Goal: Information Seeking & Learning: Learn about a topic

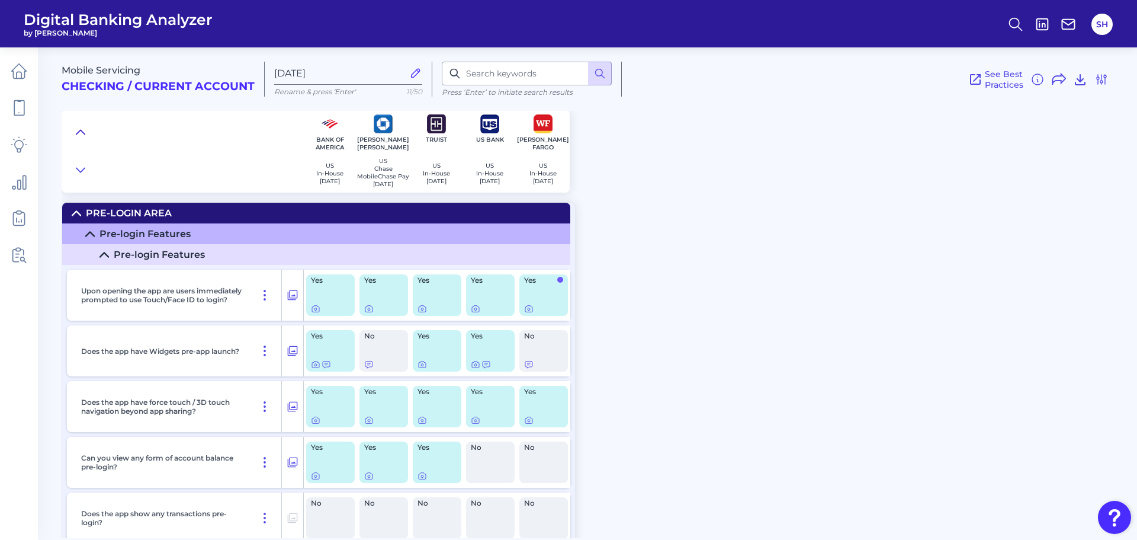
click at [85, 127] on button at bounding box center [80, 132] width 19 height 17
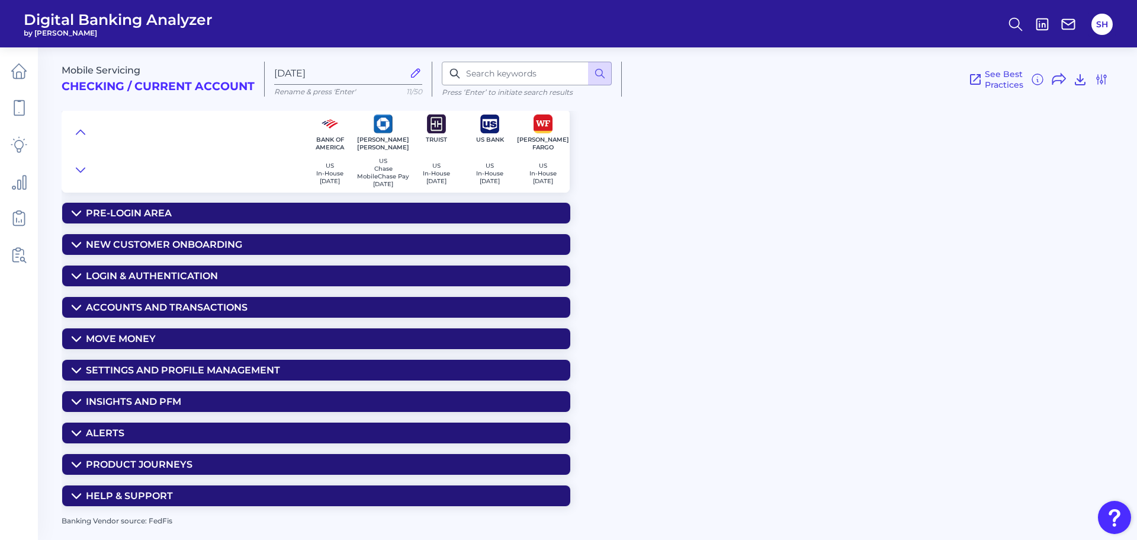
click at [126, 401] on div "Insights and PFM" at bounding box center [133, 401] width 95 height 11
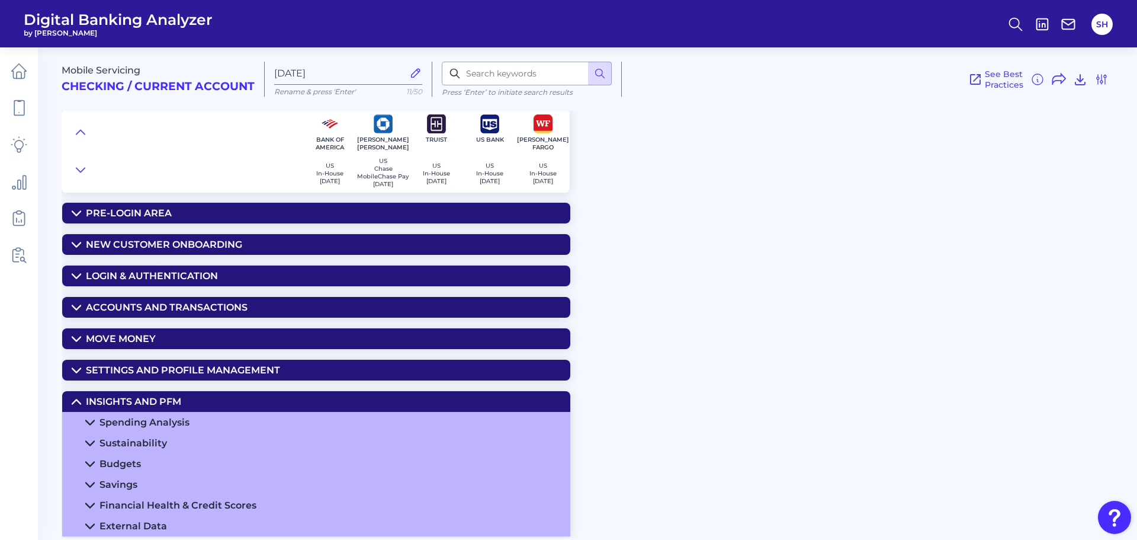
click at [161, 427] on div "Spending Analysis" at bounding box center [145, 421] width 90 height 11
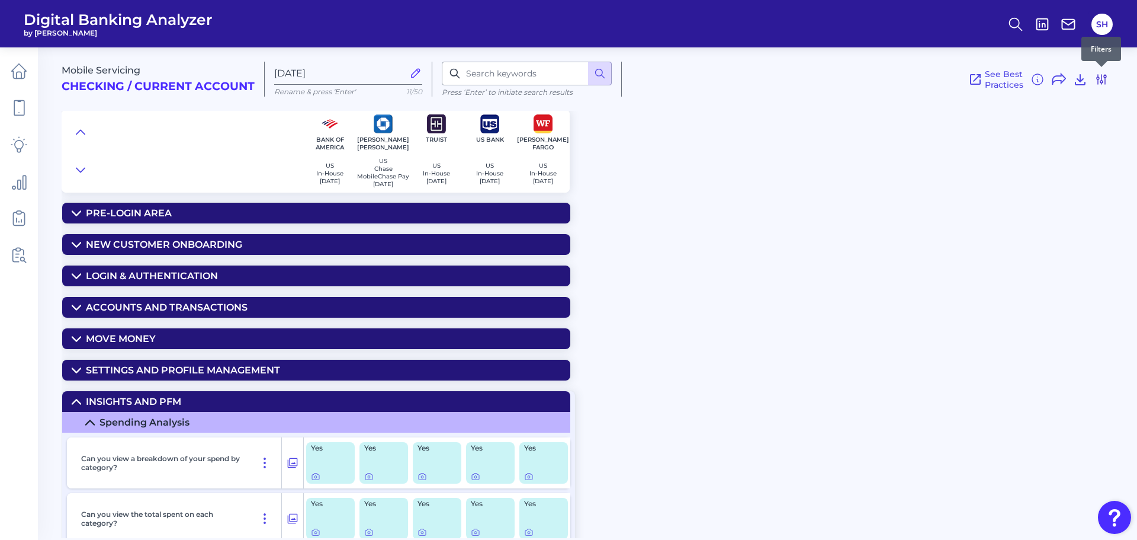
click at [1103, 77] on icon at bounding box center [1102, 79] width 14 height 14
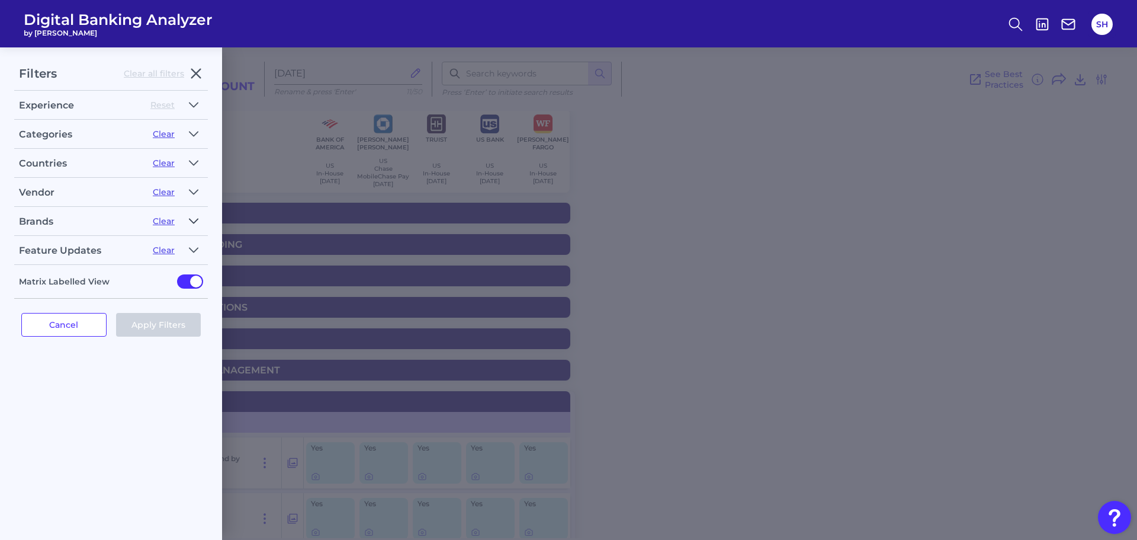
click at [186, 220] on button "button" at bounding box center [193, 220] width 19 height 19
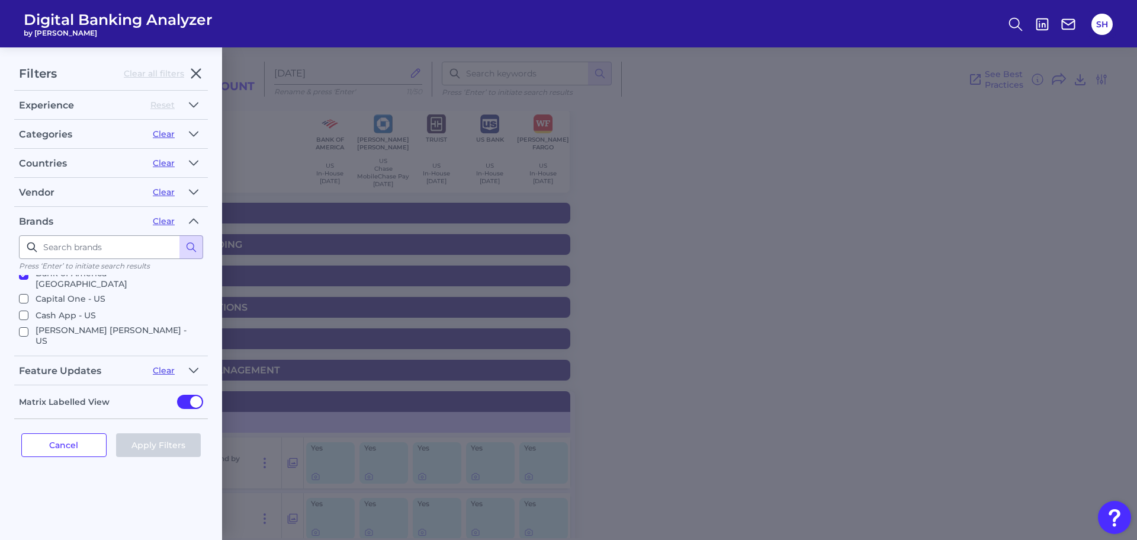
scroll to position [118, 0]
click at [23, 308] on input "Citi - [GEOGRAPHIC_DATA]" at bounding box center [23, 312] width 9 height 9
checkbox input "true"
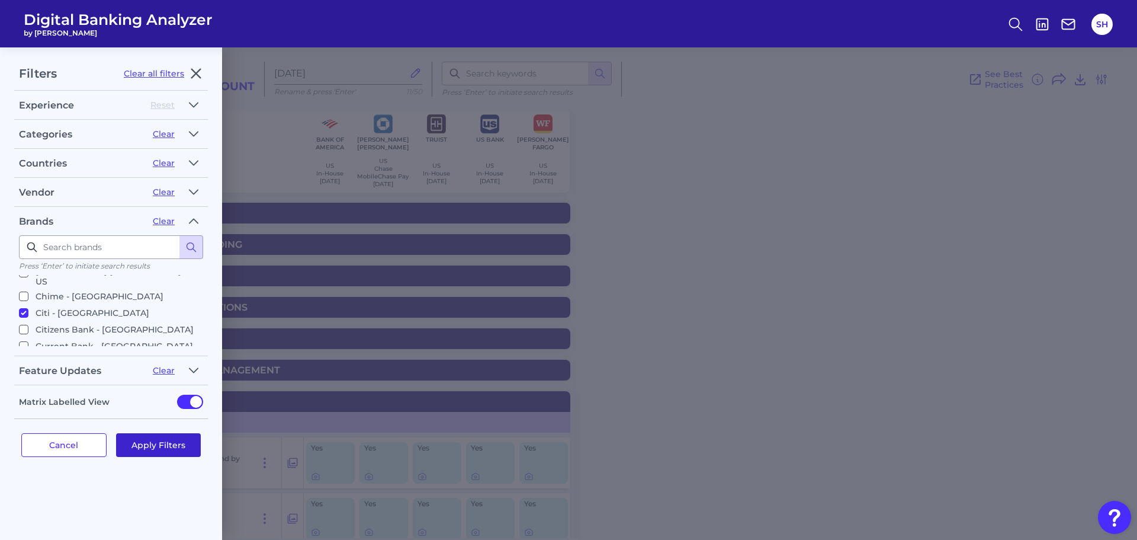
click at [145, 443] on button "Apply Filters" at bounding box center [158, 445] width 85 height 24
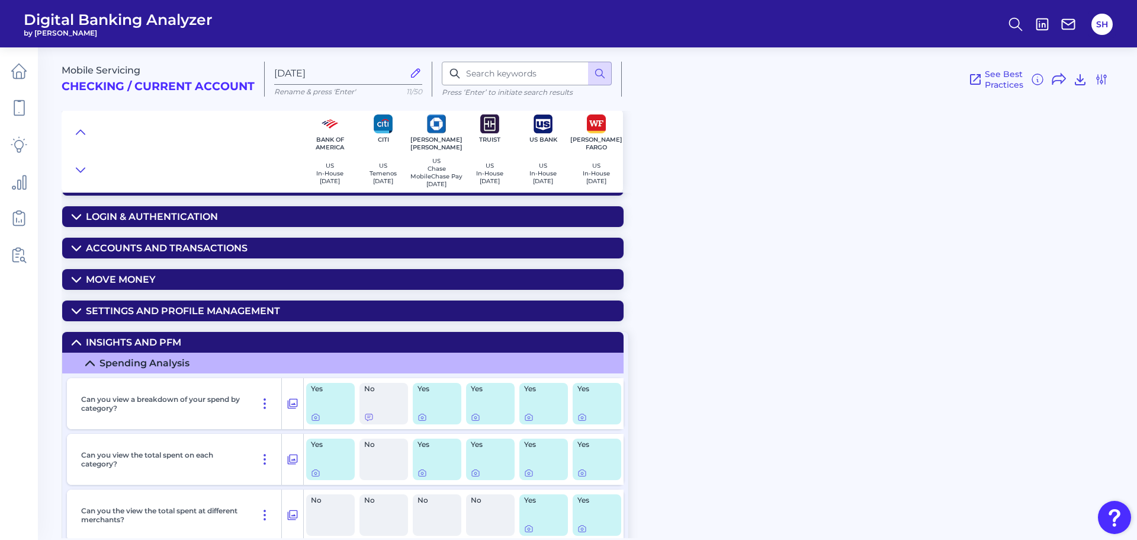
scroll to position [178, 0]
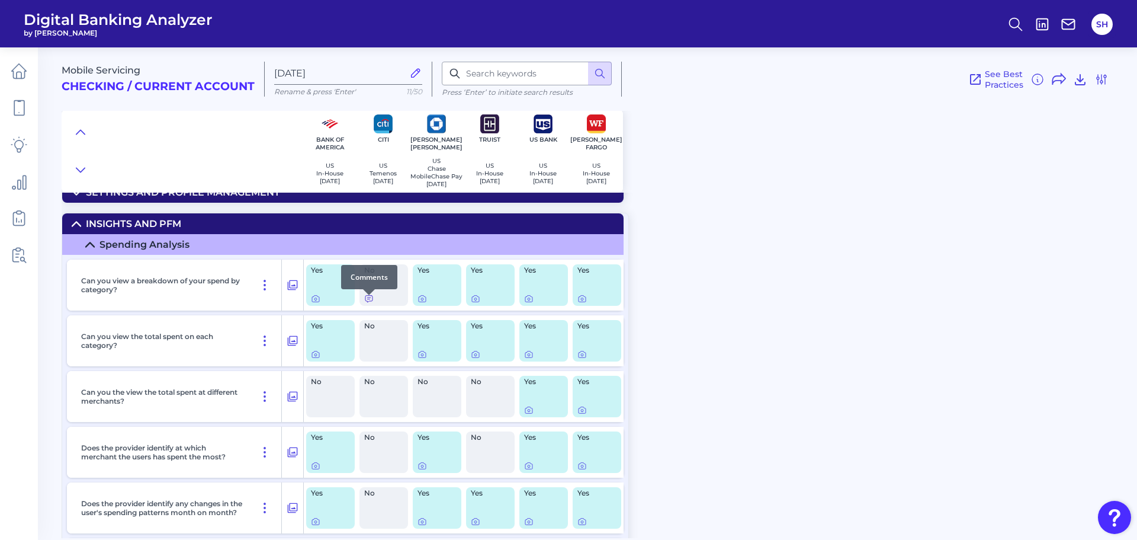
click at [367, 301] on icon at bounding box center [368, 299] width 7 height 7
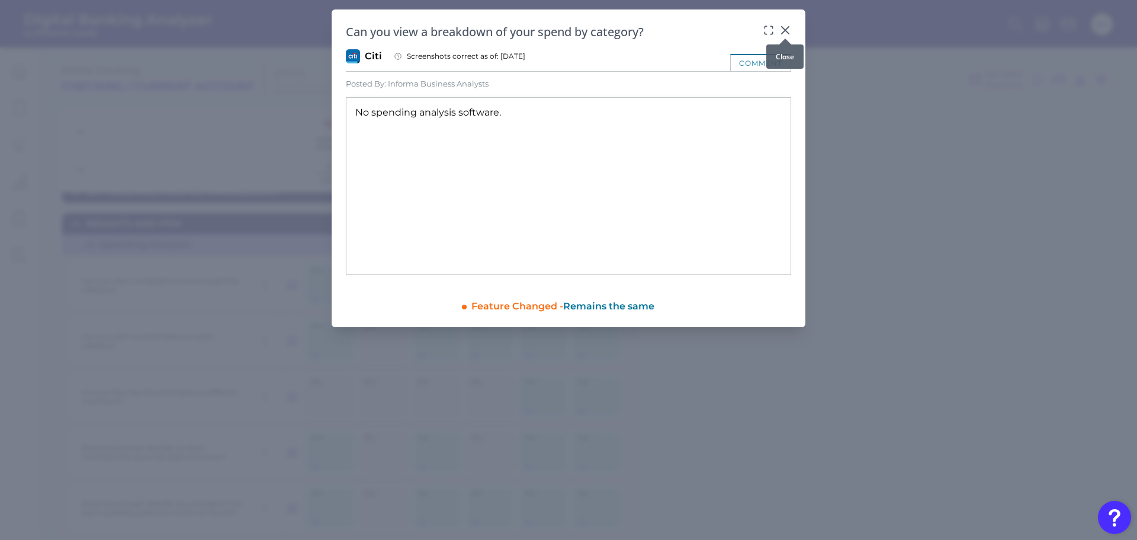
click at [787, 25] on icon at bounding box center [785, 30] width 12 height 12
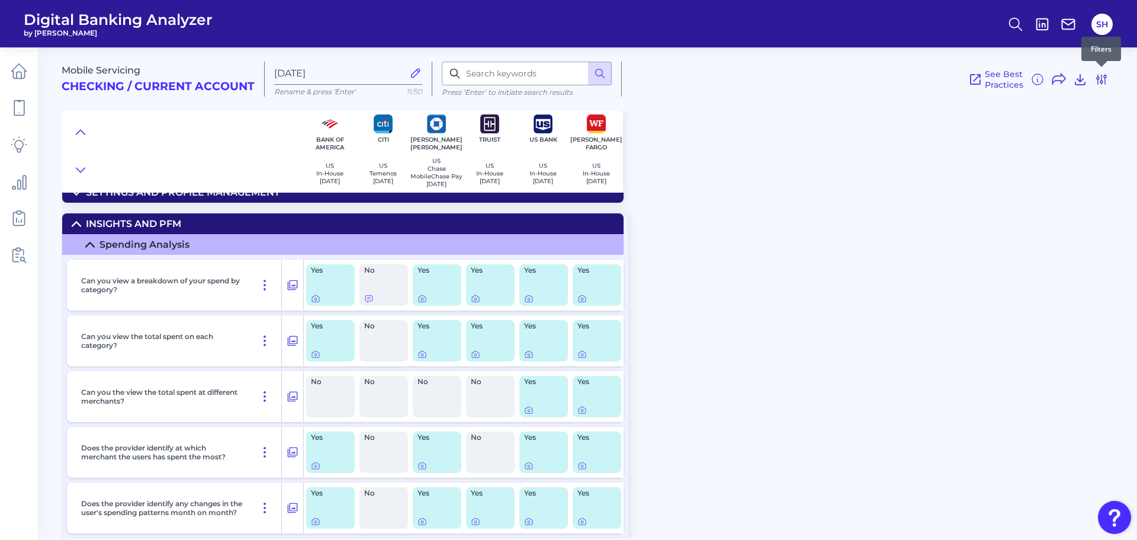
click at [1102, 81] on icon at bounding box center [1101, 79] width 9 height 9
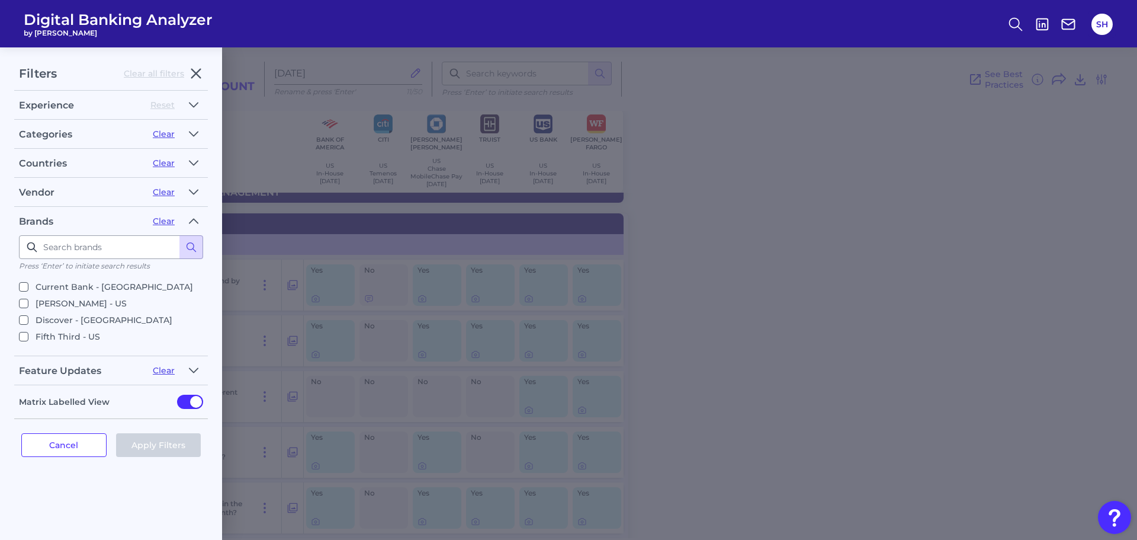
click at [54, 313] on p "Discover - [GEOGRAPHIC_DATA]" at bounding box center [104, 320] width 137 height 14
click at [28, 315] on input "Discover - [GEOGRAPHIC_DATA]" at bounding box center [23, 319] width 9 height 9
checkbox input "true"
click at [134, 441] on button "Apply Filters" at bounding box center [158, 445] width 85 height 24
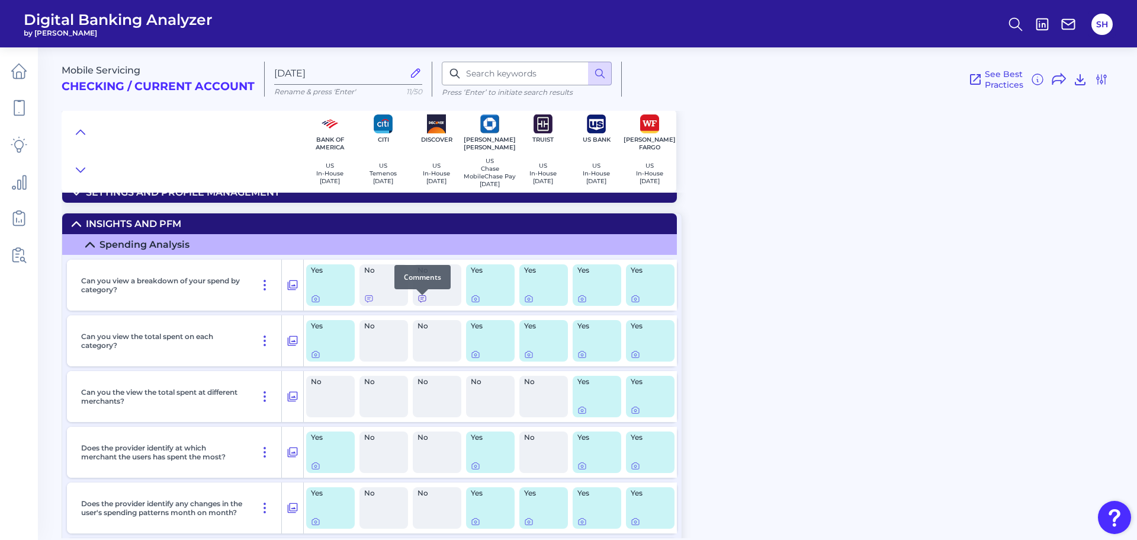
scroll to position [0, 0]
click at [422, 303] on icon at bounding box center [422, 298] width 9 height 9
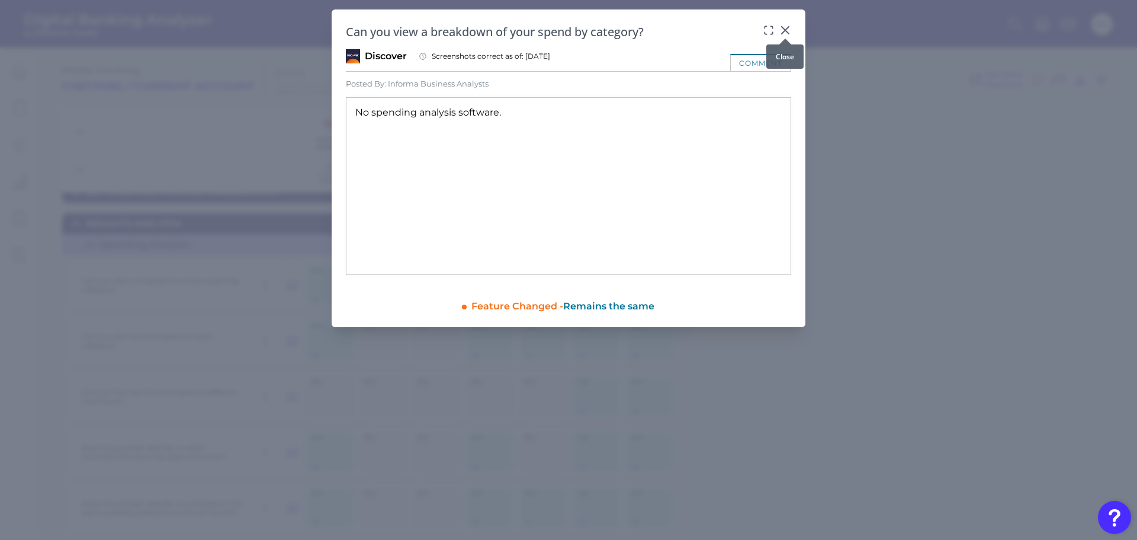
click at [787, 28] on icon at bounding box center [785, 30] width 7 height 7
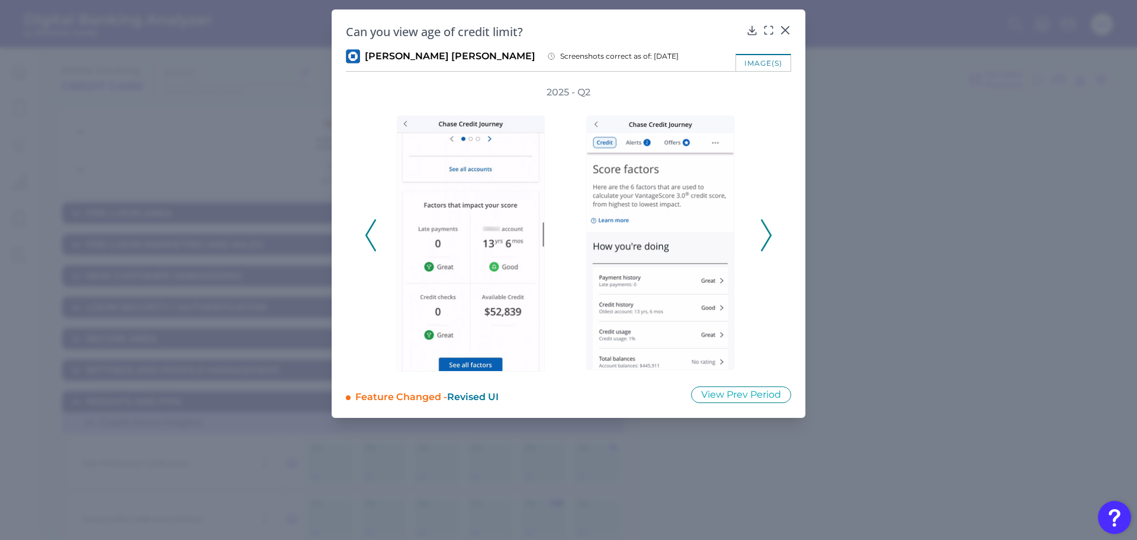
scroll to position [374, 0]
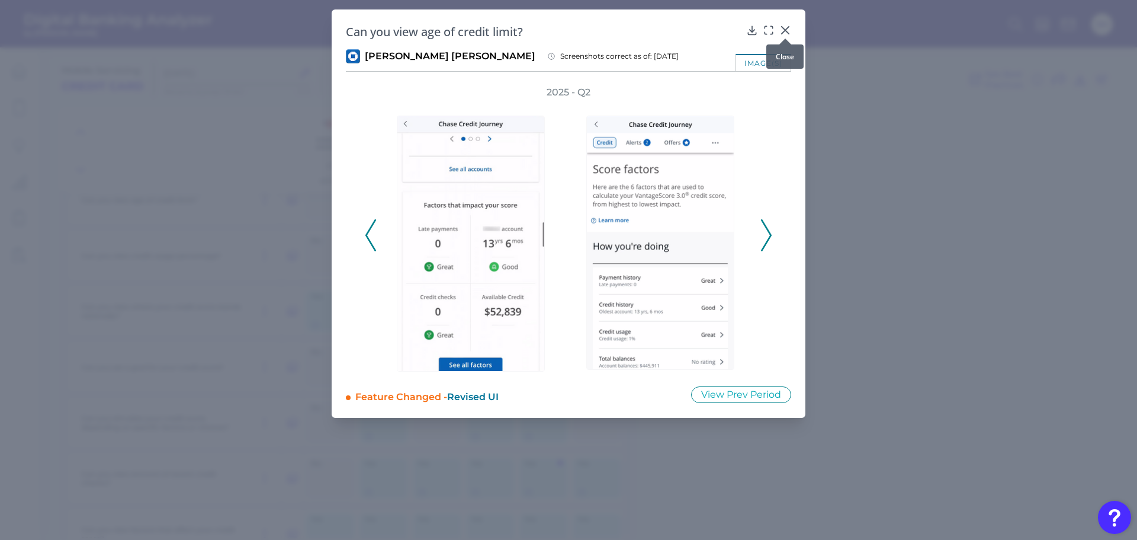
click at [787, 27] on icon at bounding box center [785, 30] width 12 height 12
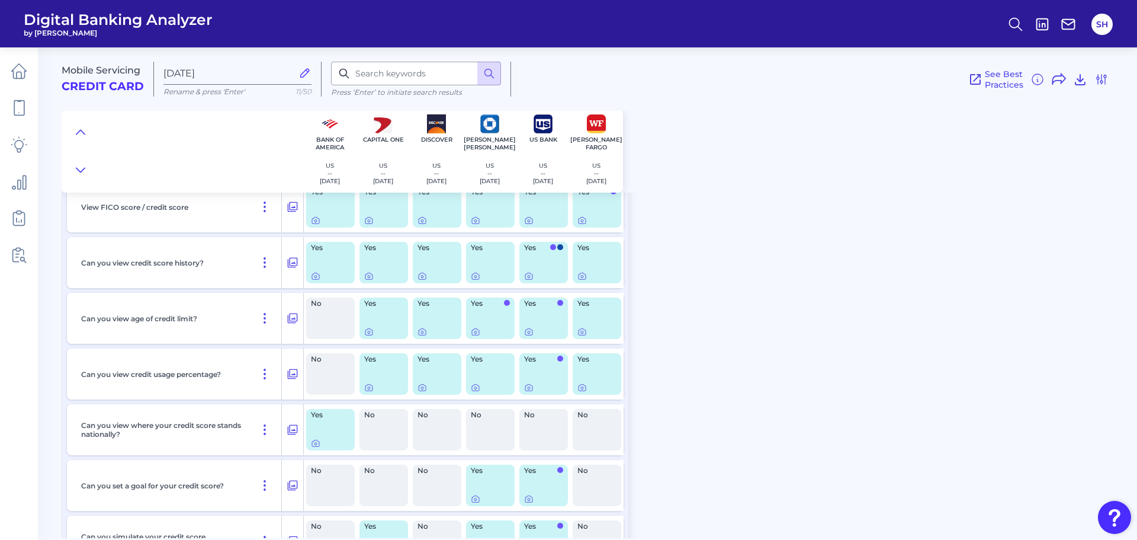
scroll to position [137, 0]
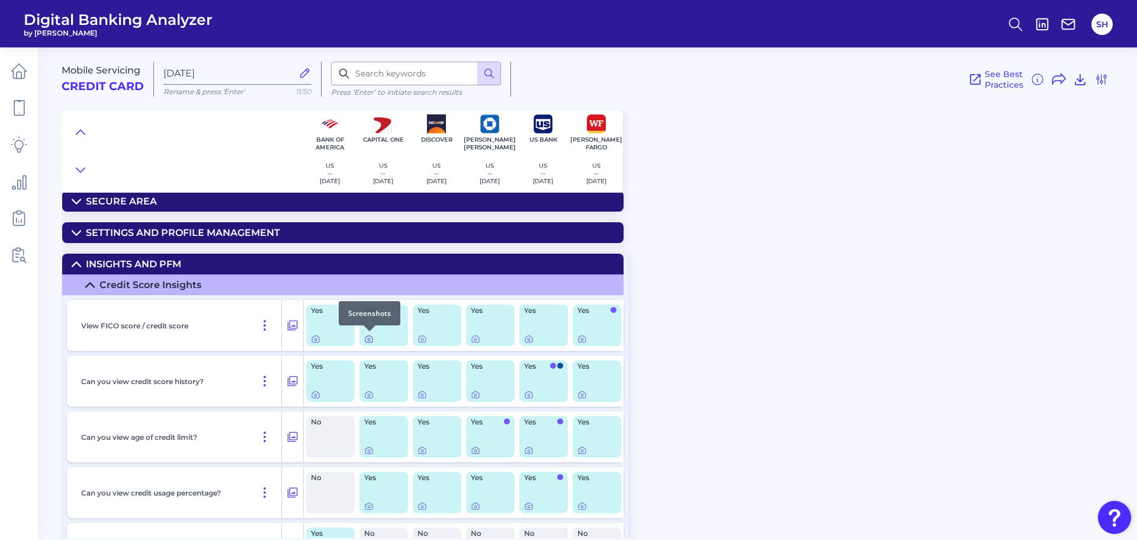
click at [365, 338] on icon at bounding box center [368, 338] width 9 height 9
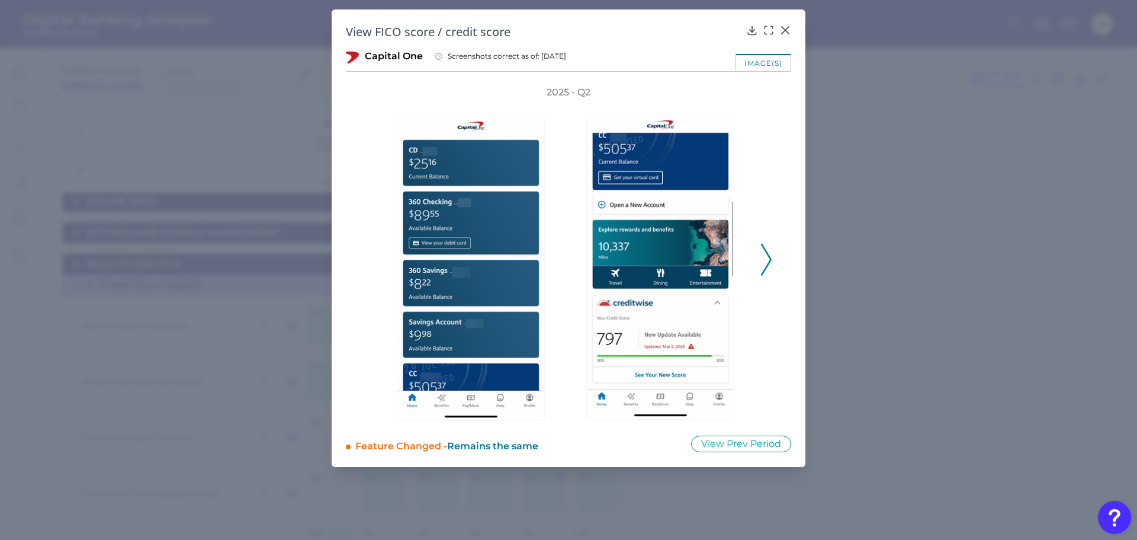
click at [762, 256] on icon at bounding box center [766, 259] width 11 height 32
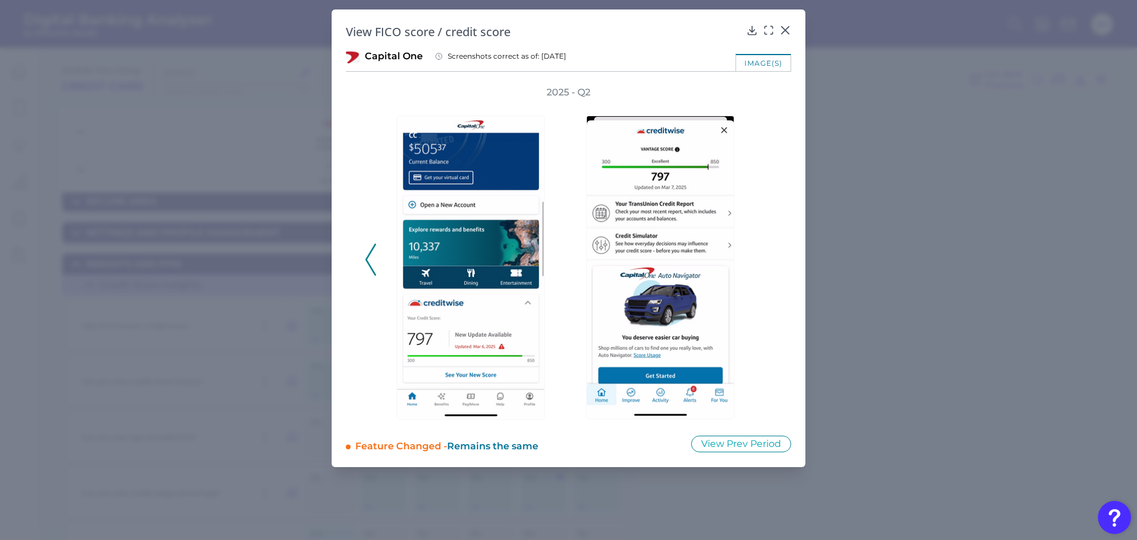
click at [762, 256] on div "2025 - Q2" at bounding box center [569, 253] width 408 height 335
click at [785, 31] on icon at bounding box center [785, 30] width 7 height 7
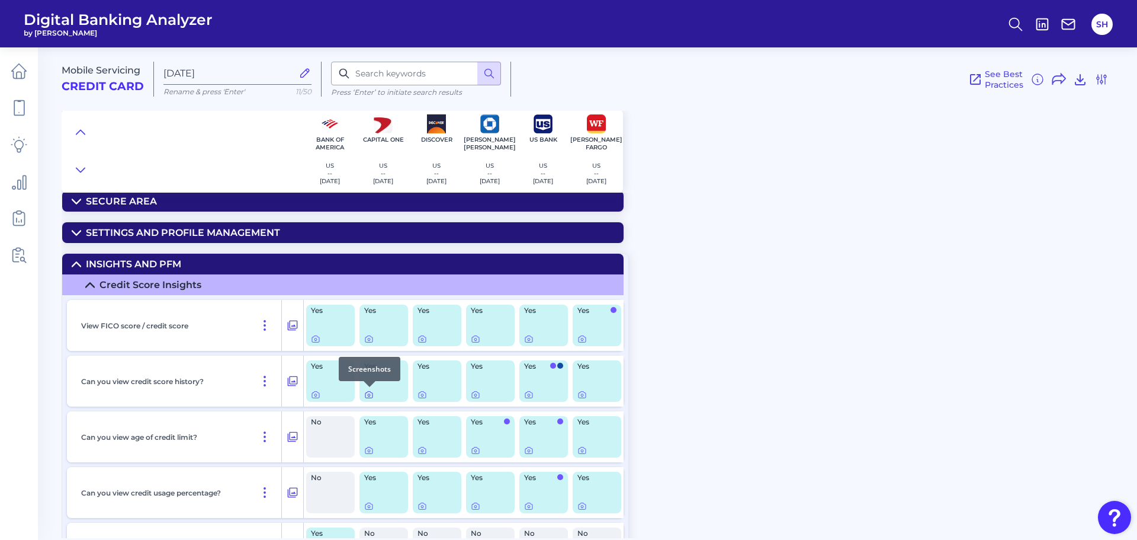
click at [369, 393] on icon at bounding box center [368, 394] width 9 height 9
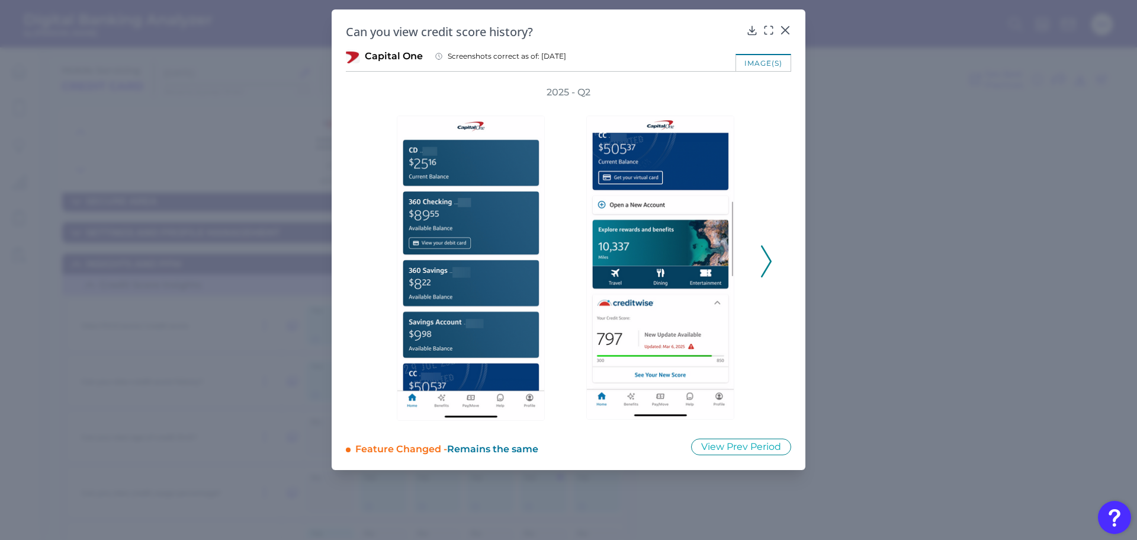
click at [769, 255] on icon at bounding box center [766, 261] width 11 height 32
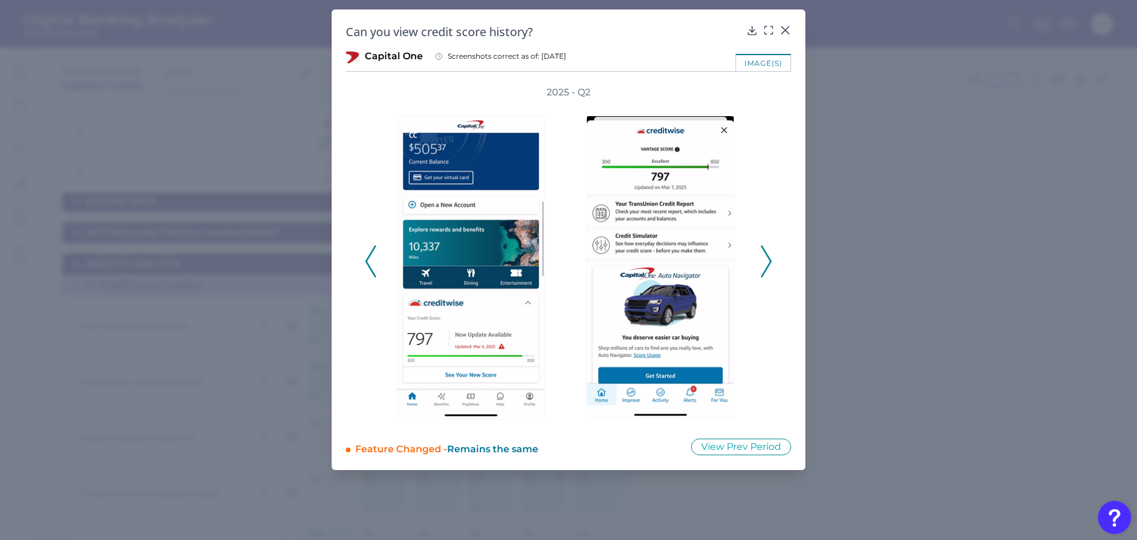
click at [765, 255] on icon at bounding box center [766, 261] width 11 height 32
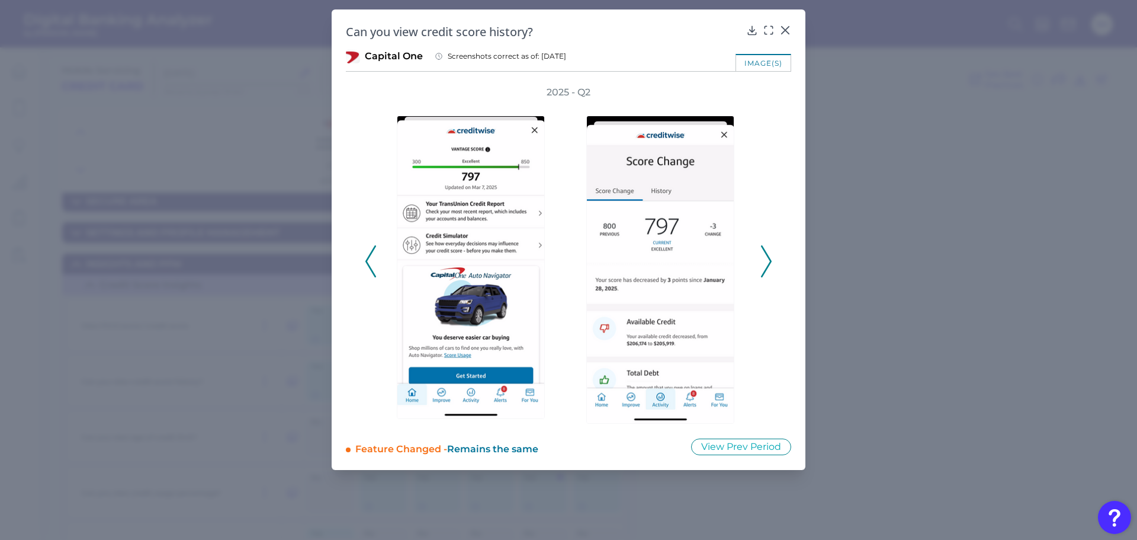
click at [765, 255] on icon at bounding box center [766, 261] width 11 height 32
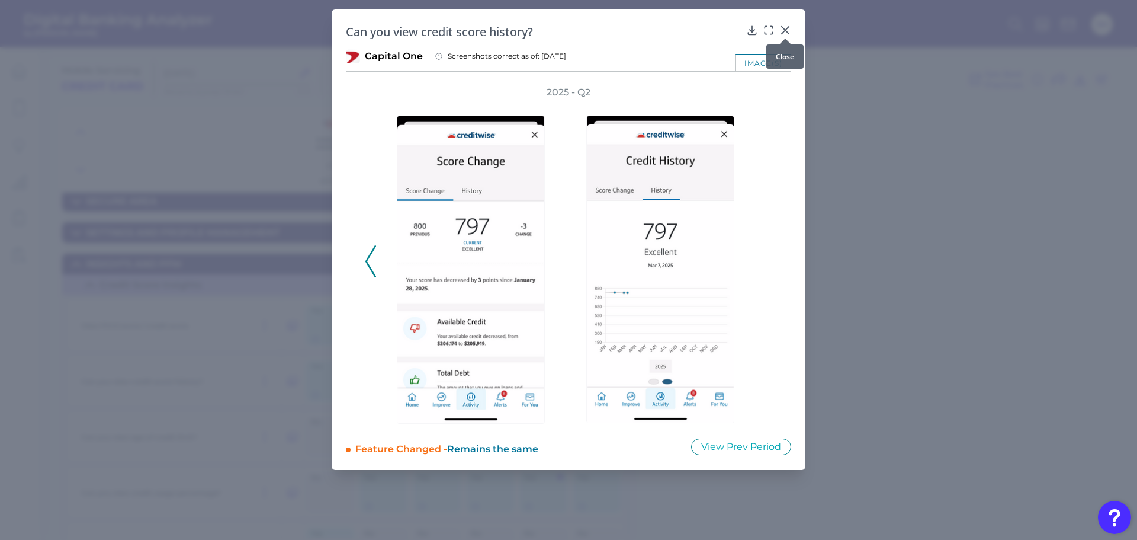
click at [786, 30] on icon at bounding box center [785, 30] width 7 height 7
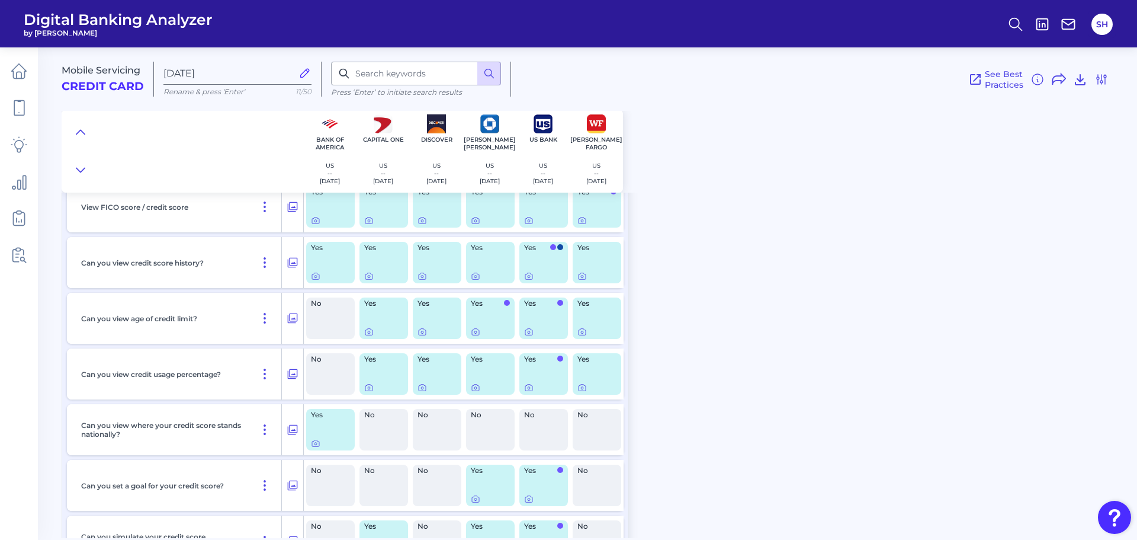
scroll to position [493, 0]
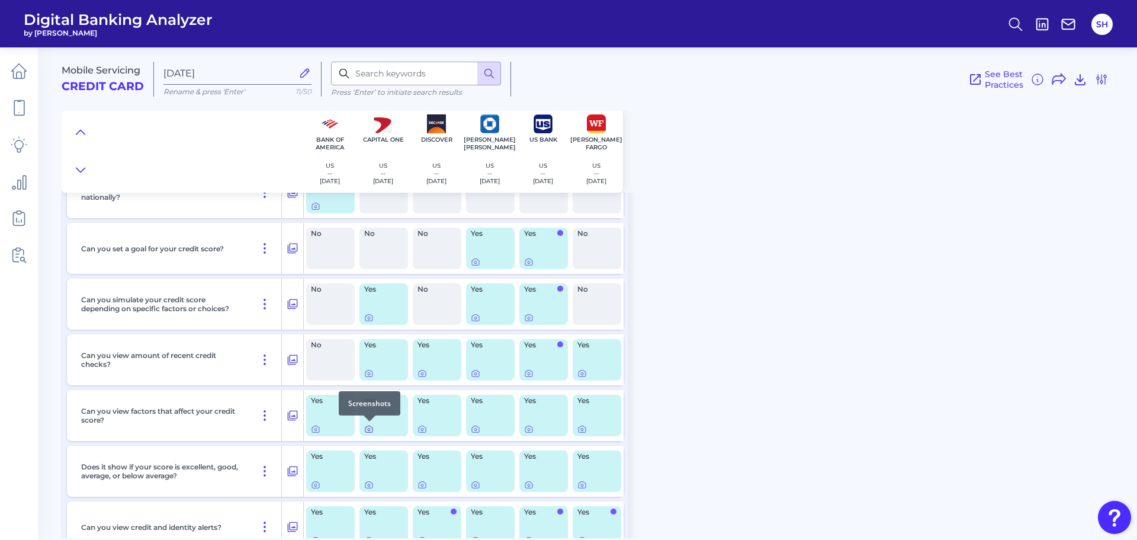
click at [368, 427] on icon at bounding box center [368, 428] width 9 height 9
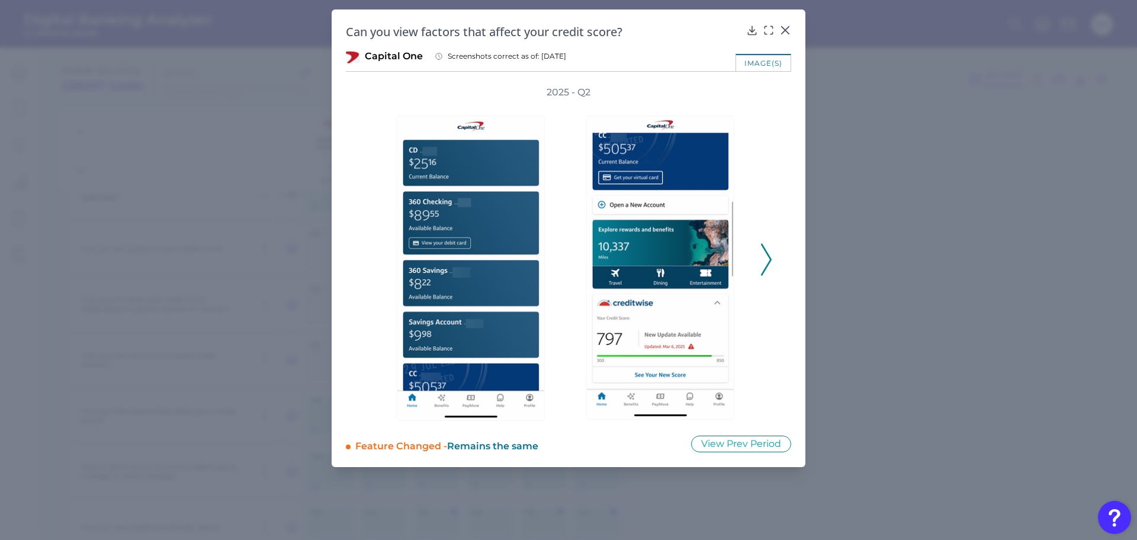
click at [769, 254] on icon at bounding box center [766, 259] width 11 height 32
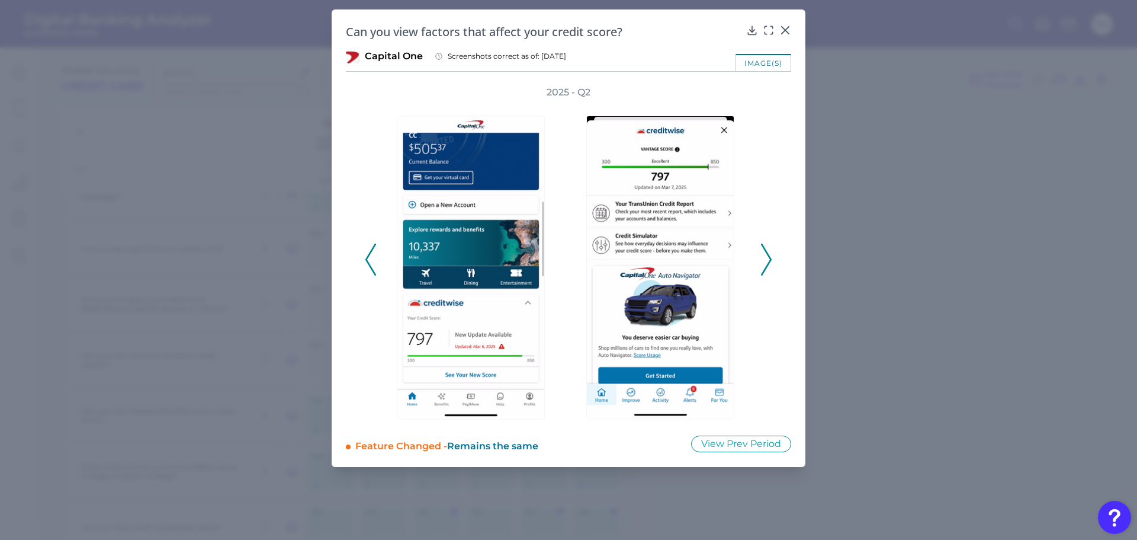
click at [769, 254] on icon at bounding box center [766, 259] width 11 height 32
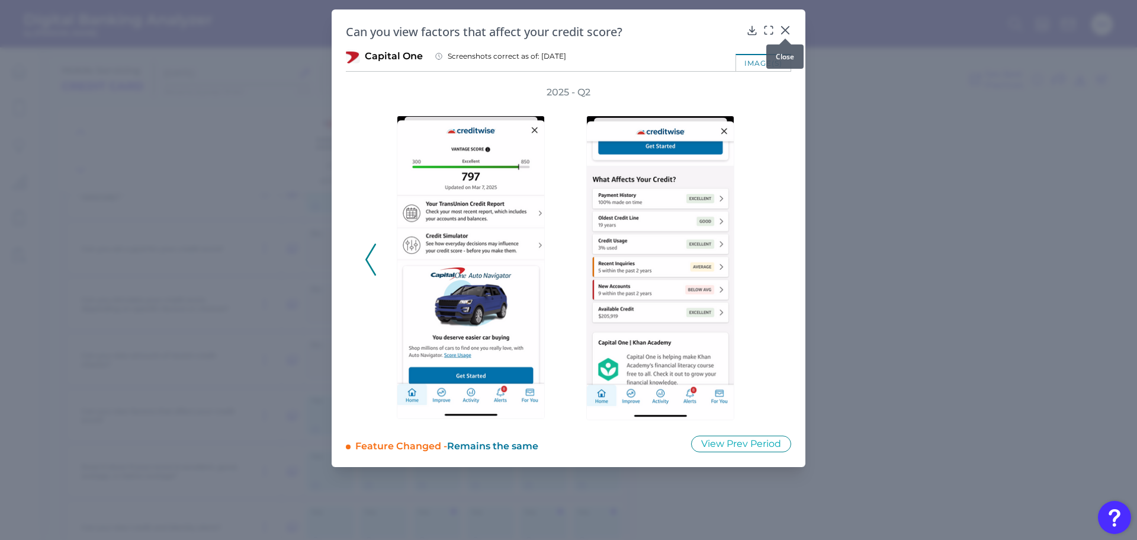
click at [782, 28] on icon at bounding box center [785, 30] width 12 height 12
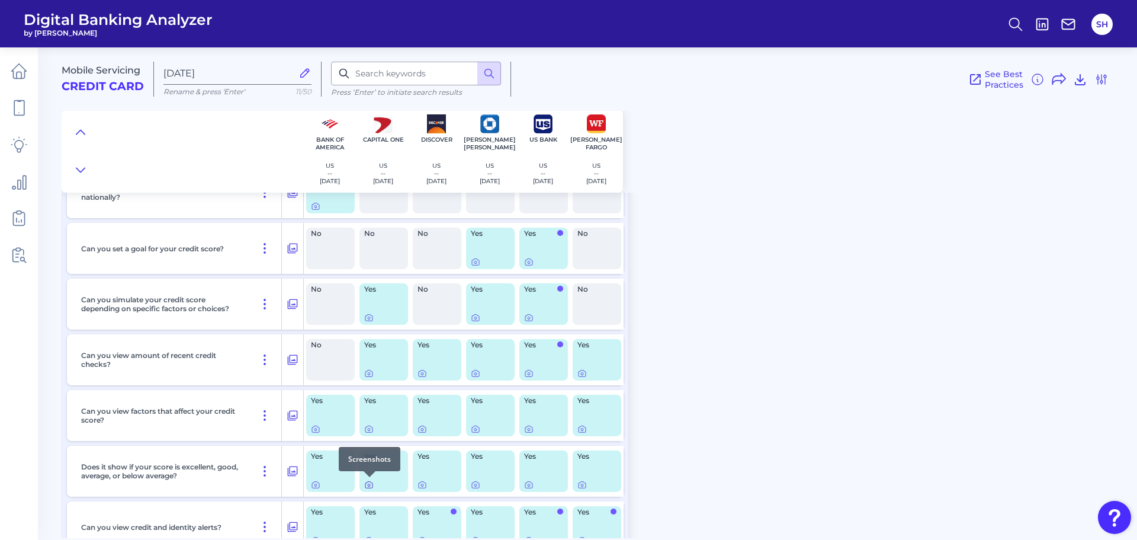
click at [368, 483] on icon at bounding box center [368, 484] width 9 height 9
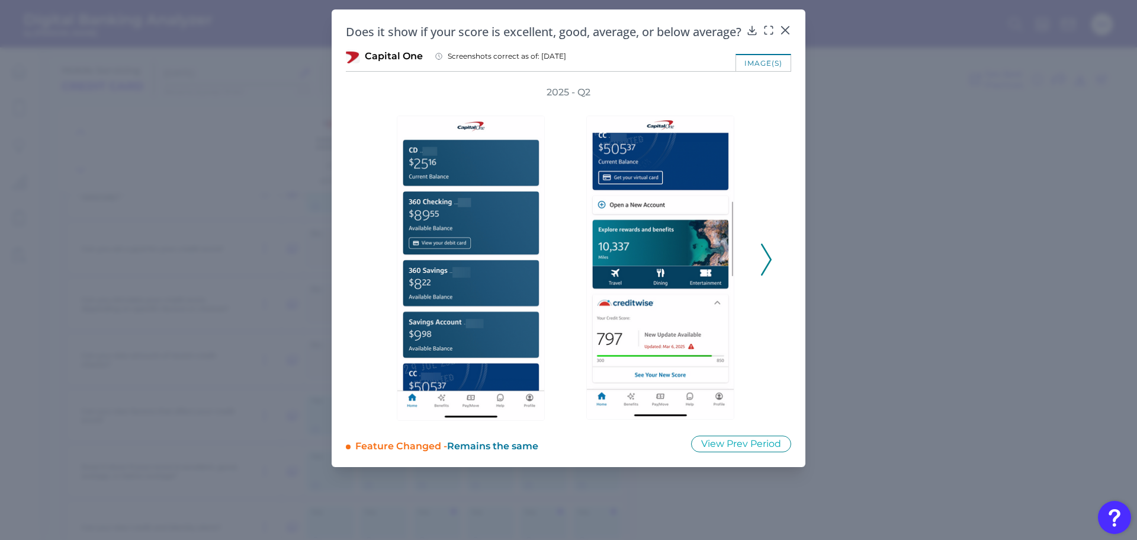
click at [766, 271] on icon at bounding box center [766, 259] width 11 height 32
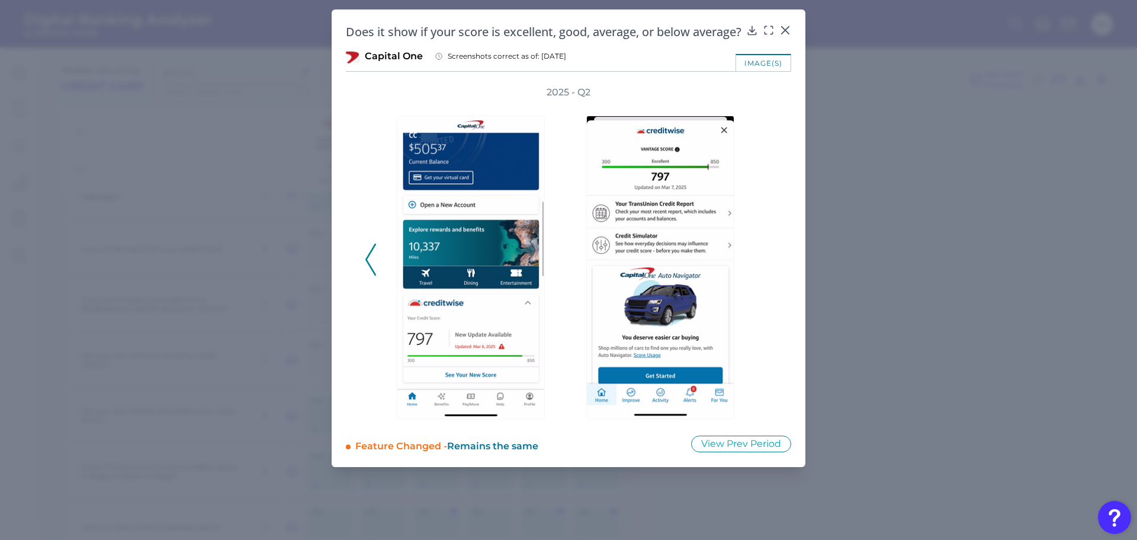
click at [766, 271] on div "2025 - Q2" at bounding box center [569, 253] width 408 height 335
click at [784, 32] on icon at bounding box center [785, 30] width 7 height 7
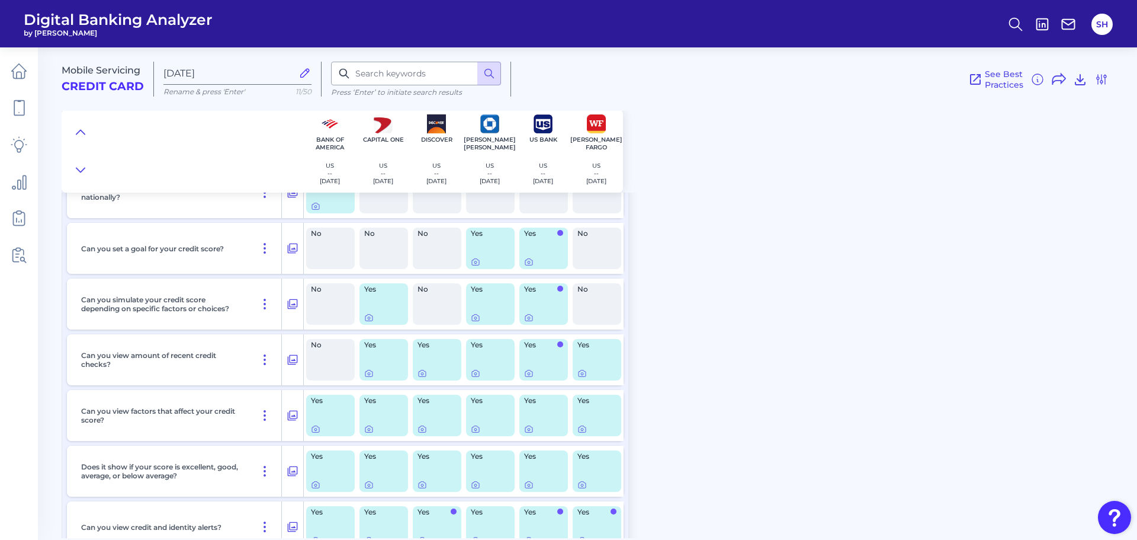
scroll to position [611, 0]
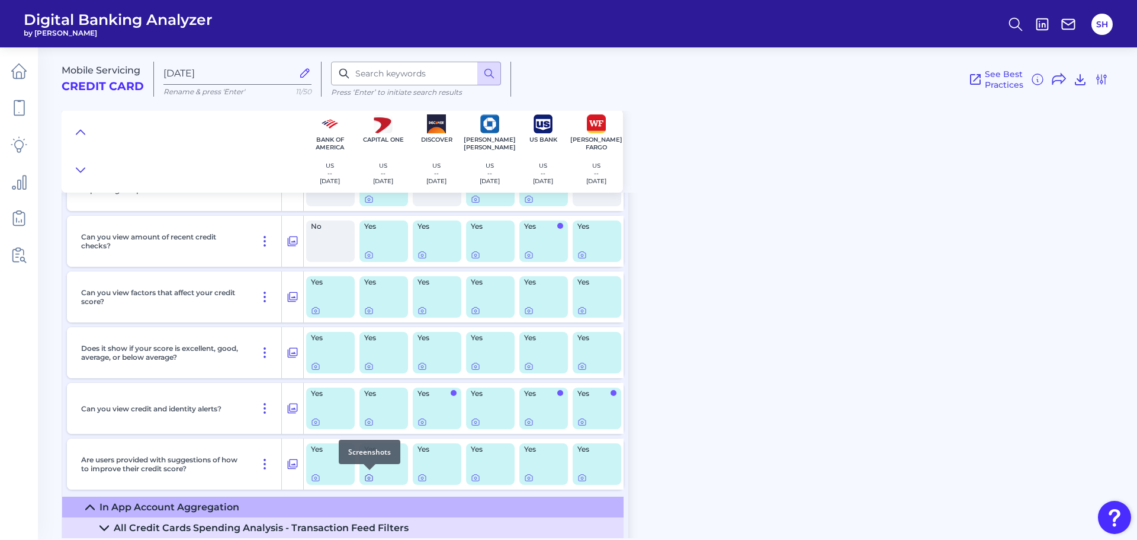
click at [371, 477] on icon at bounding box center [368, 477] width 9 height 9
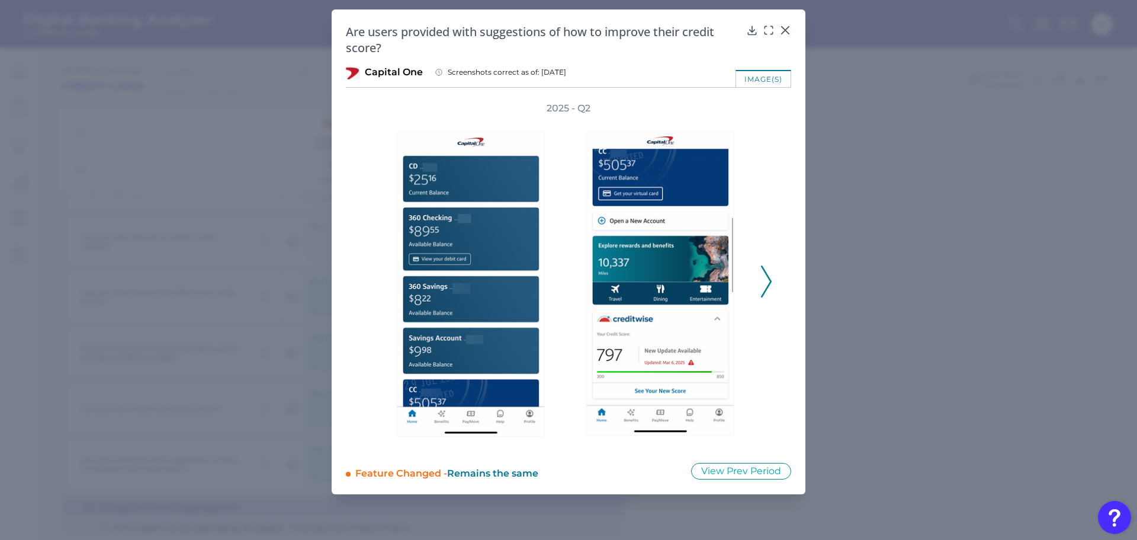
click at [767, 283] on icon at bounding box center [766, 281] width 11 height 32
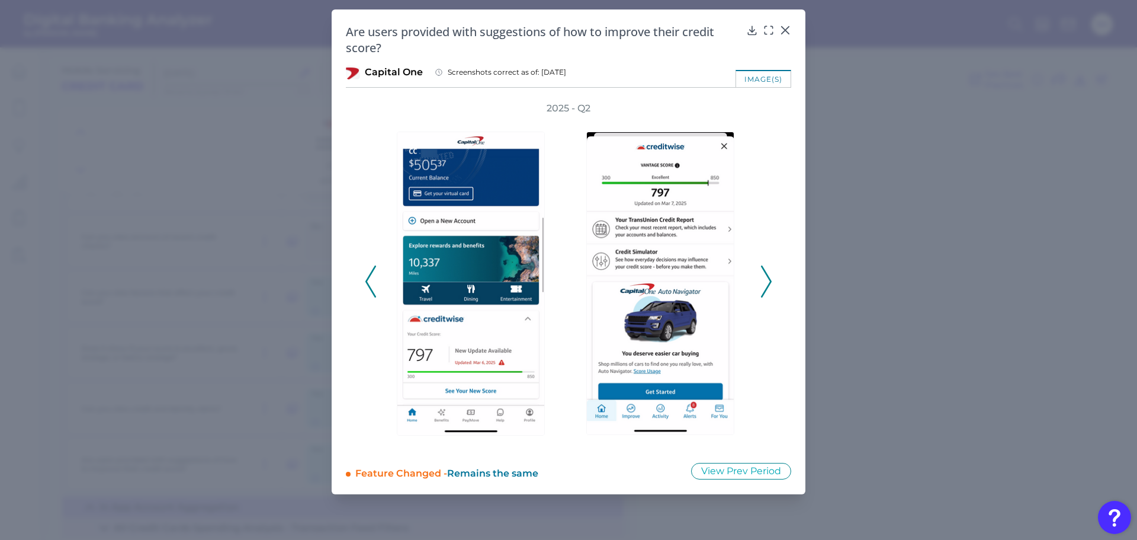
click at [767, 283] on icon at bounding box center [766, 281] width 11 height 32
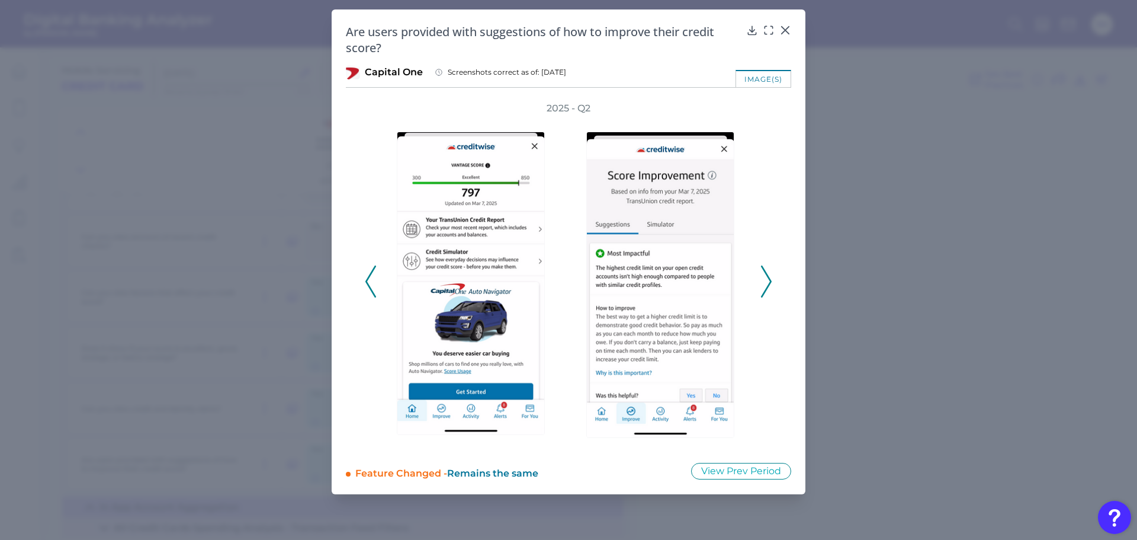
click at [767, 283] on icon at bounding box center [766, 281] width 11 height 32
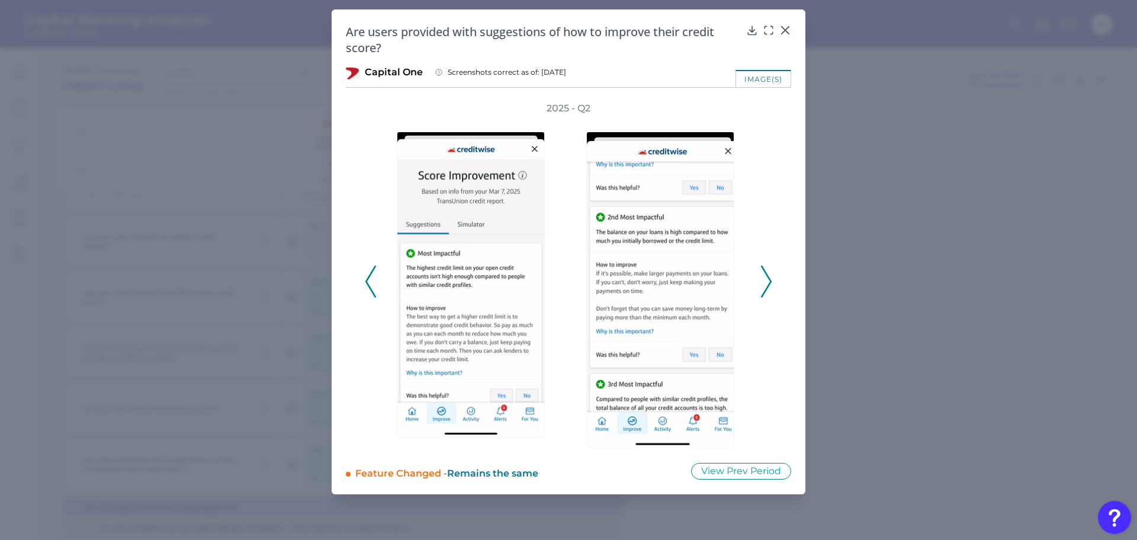
click at [767, 283] on icon at bounding box center [766, 281] width 11 height 32
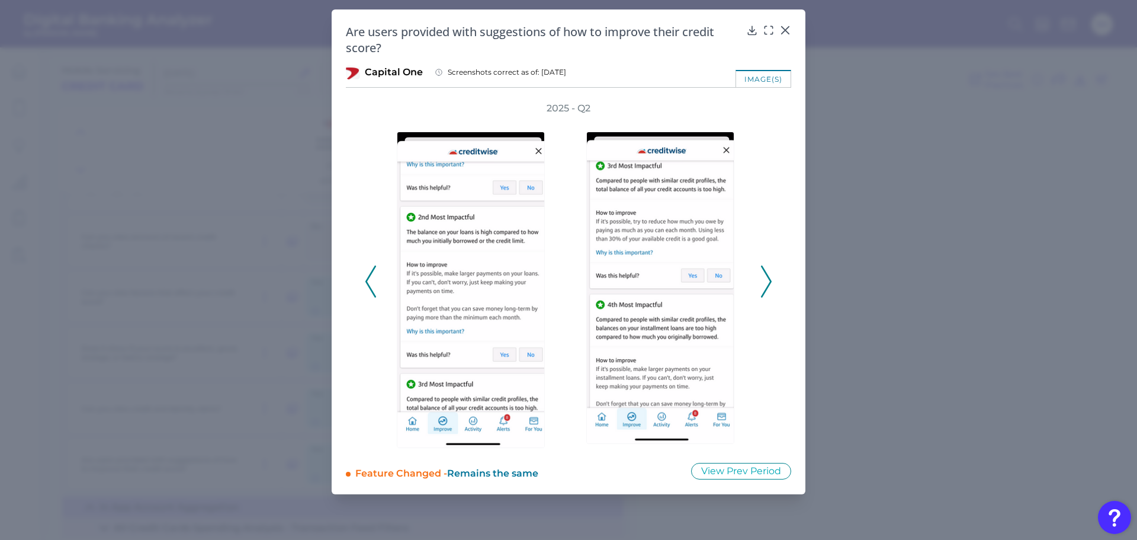
click at [371, 278] on icon at bounding box center [370, 281] width 11 height 32
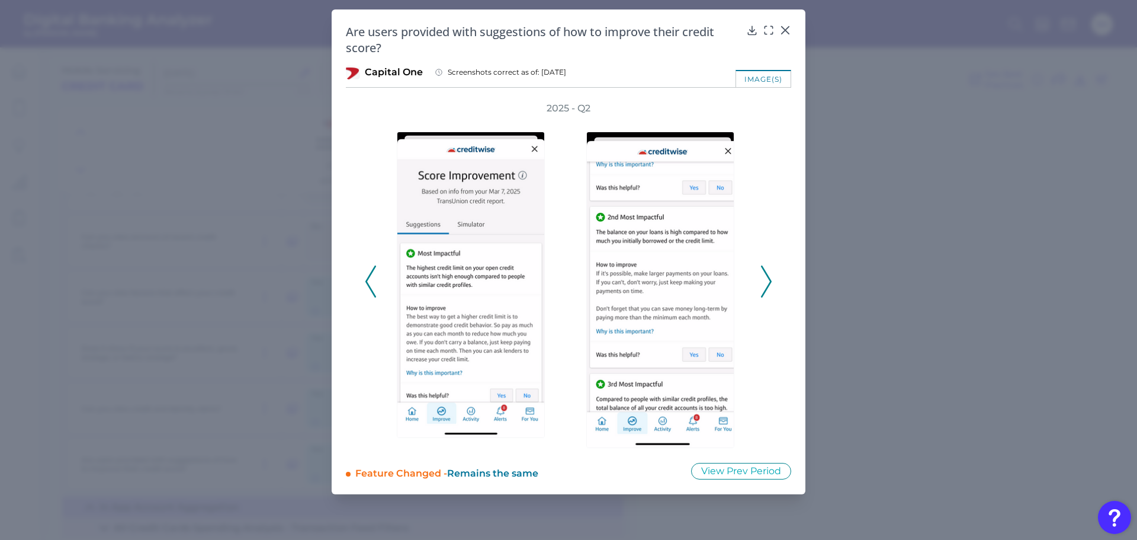
click at [764, 275] on icon at bounding box center [766, 281] width 11 height 32
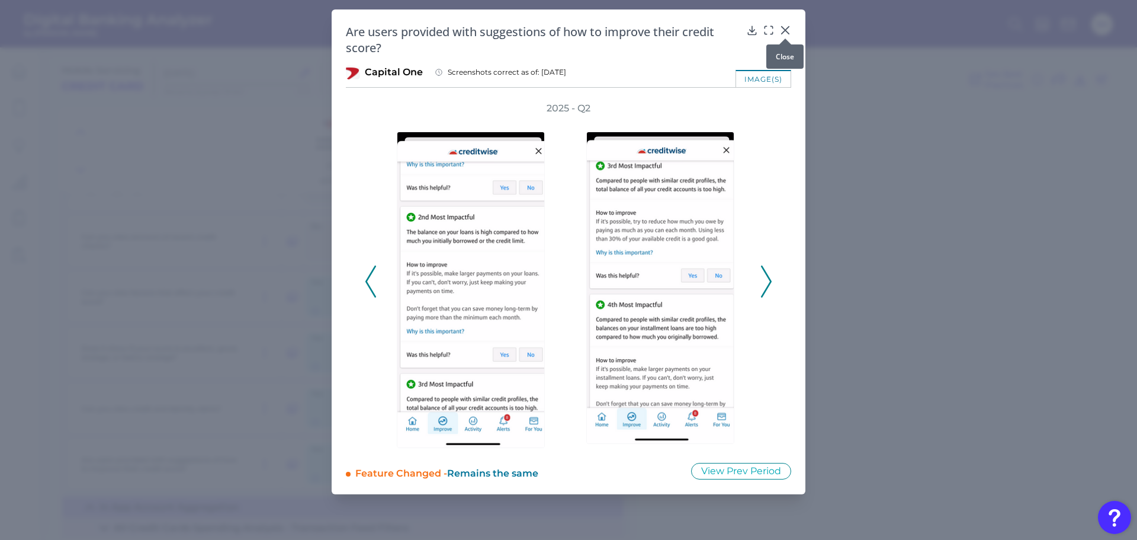
click at [785, 31] on icon at bounding box center [785, 30] width 12 height 12
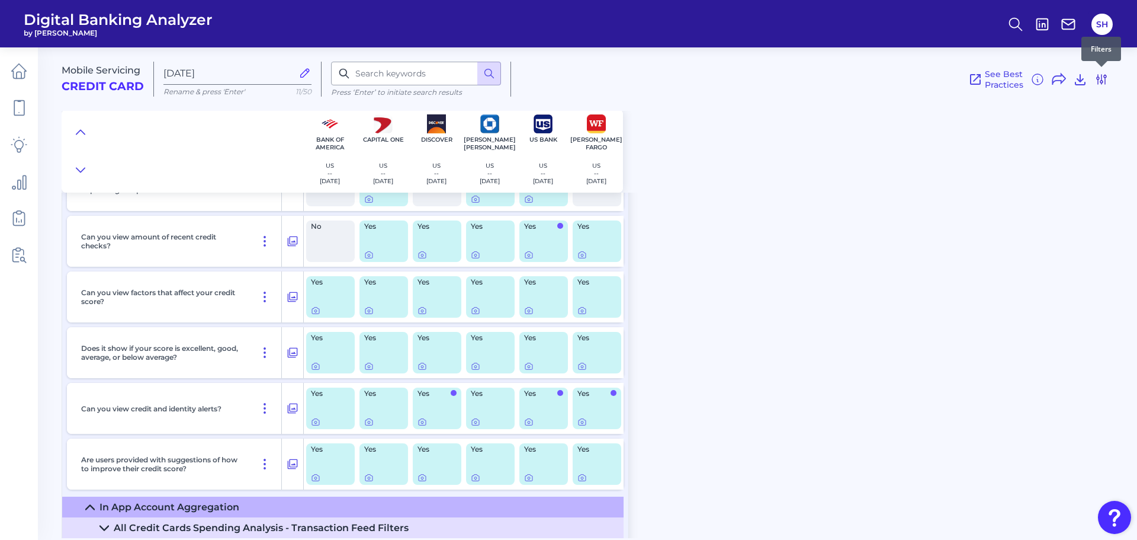
click at [1100, 78] on icon at bounding box center [1102, 79] width 14 height 14
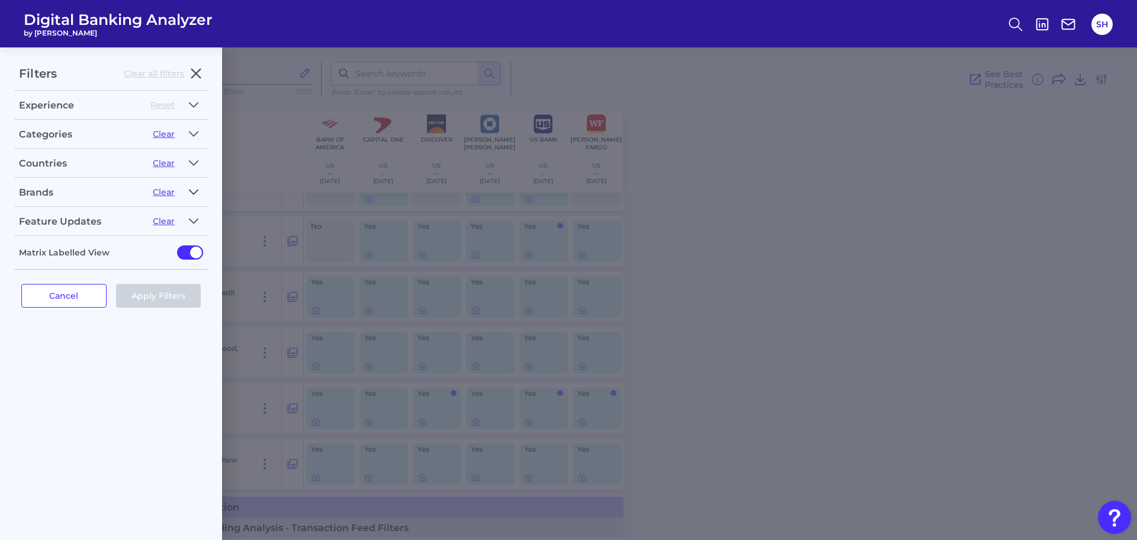
click at [197, 190] on icon "button" at bounding box center [193, 192] width 9 height 14
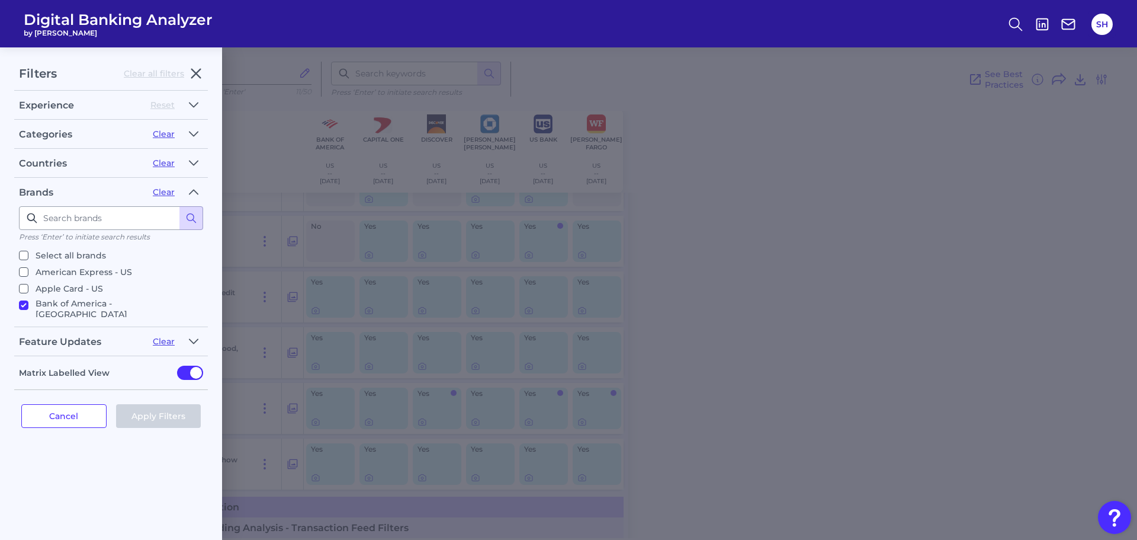
scroll to position [59, 0]
click at [24, 315] on input "Citi - [GEOGRAPHIC_DATA]" at bounding box center [23, 319] width 9 height 9
checkbox input "true"
click at [146, 418] on button "Apply Filters" at bounding box center [158, 416] width 85 height 24
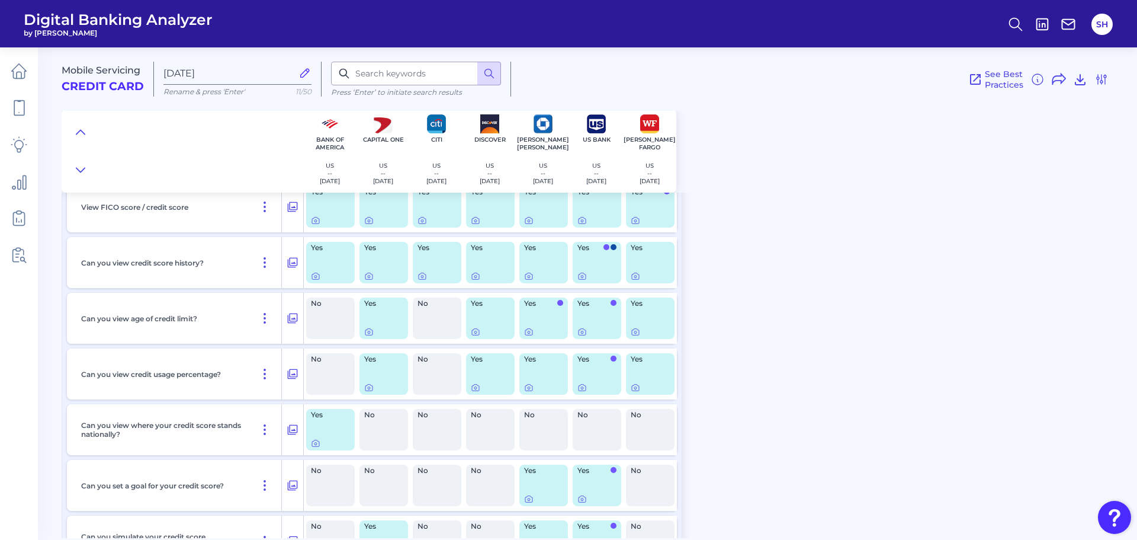
scroll to position [78, 0]
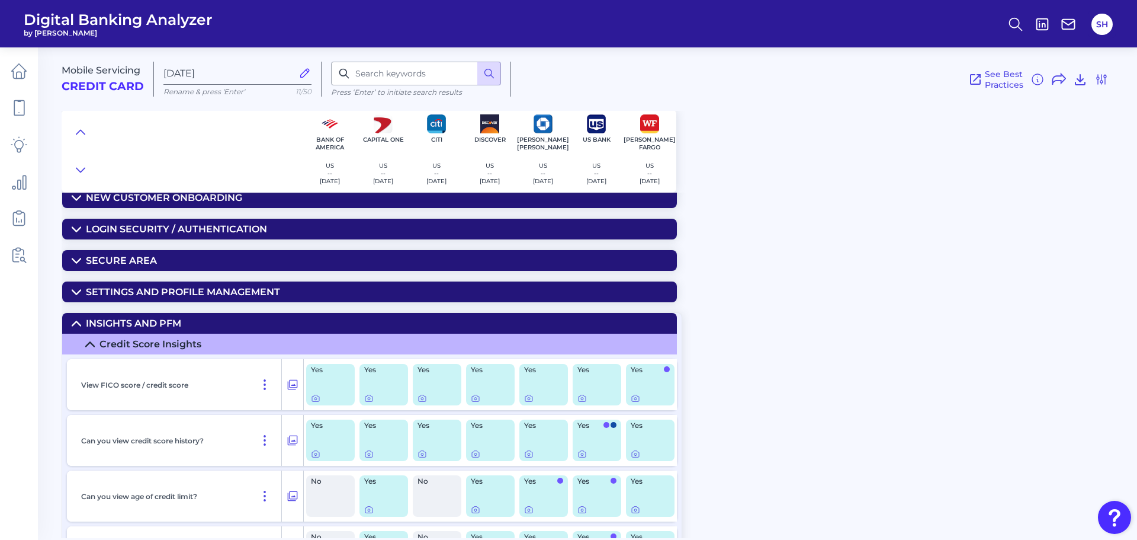
click at [91, 345] on icon at bounding box center [89, 343] width 9 height 9
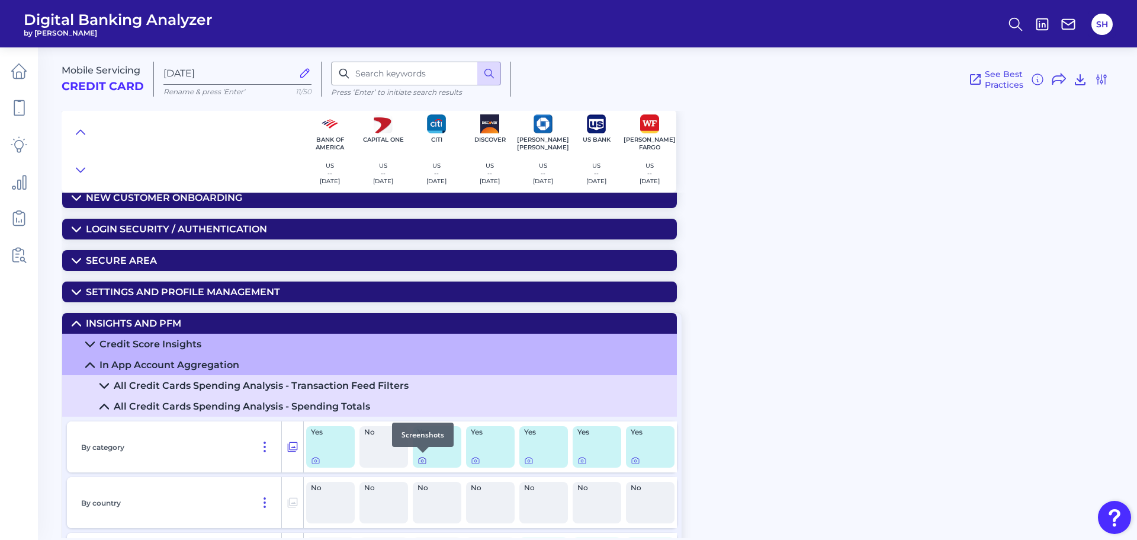
click at [425, 463] on icon at bounding box center [422, 459] width 9 height 9
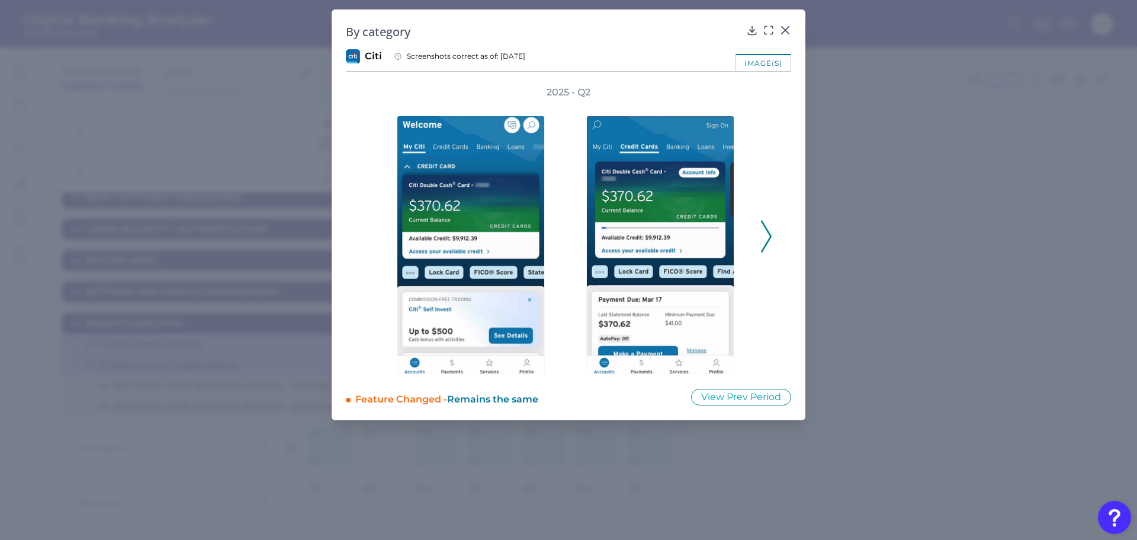
click at [766, 232] on icon at bounding box center [766, 236] width 11 height 32
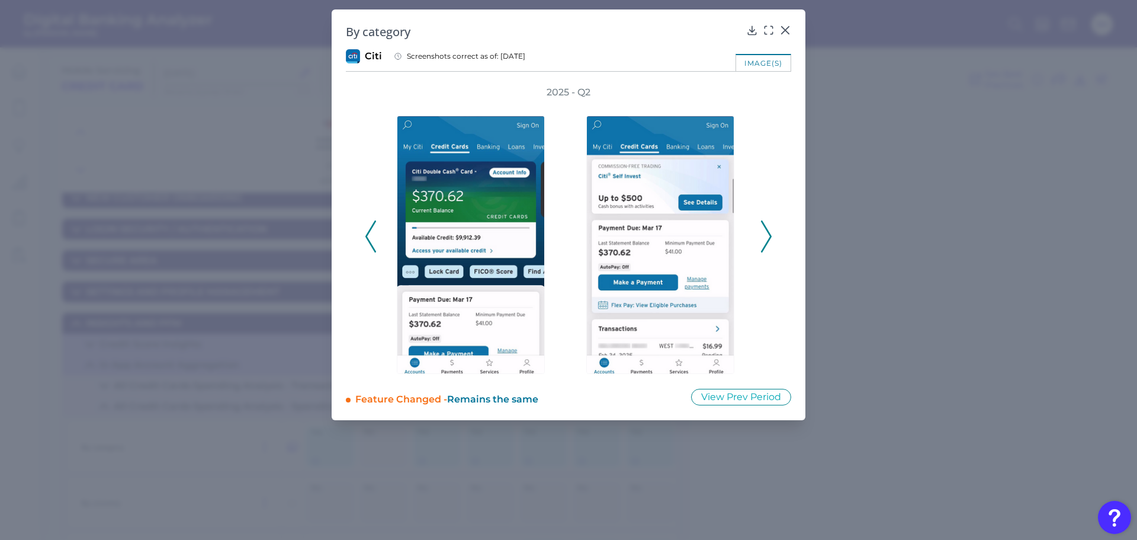
click at [766, 232] on icon at bounding box center [766, 236] width 11 height 32
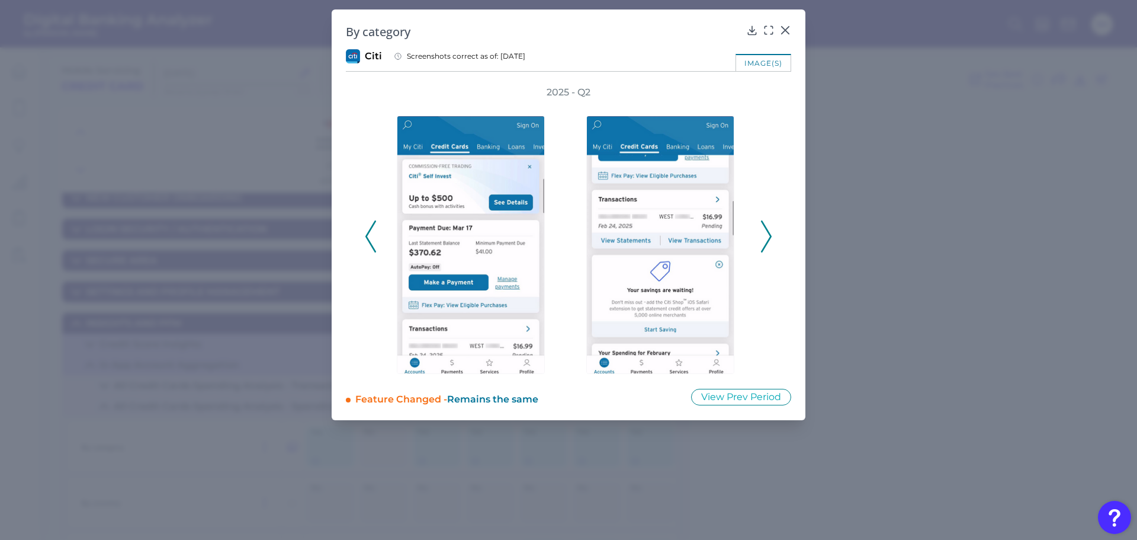
click at [766, 232] on icon at bounding box center [766, 236] width 11 height 32
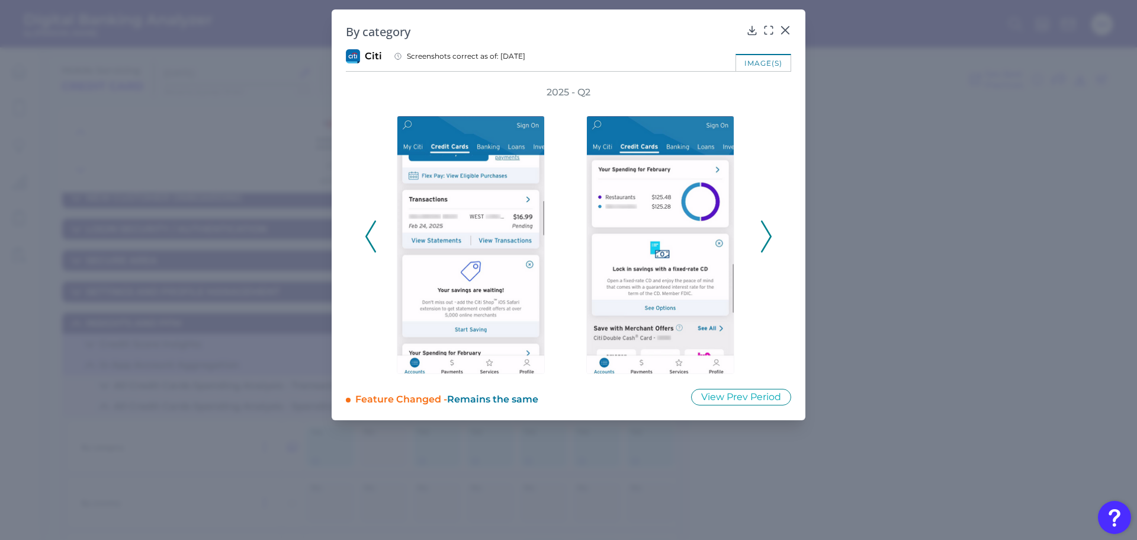
click at [766, 232] on icon at bounding box center [766, 236] width 11 height 32
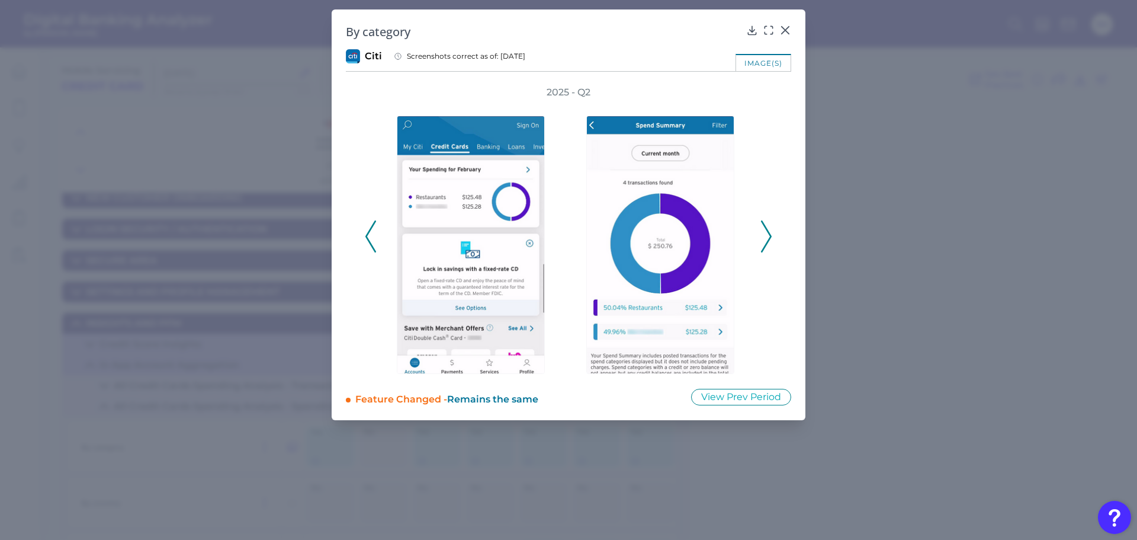
click at [766, 232] on icon at bounding box center [766, 236] width 11 height 32
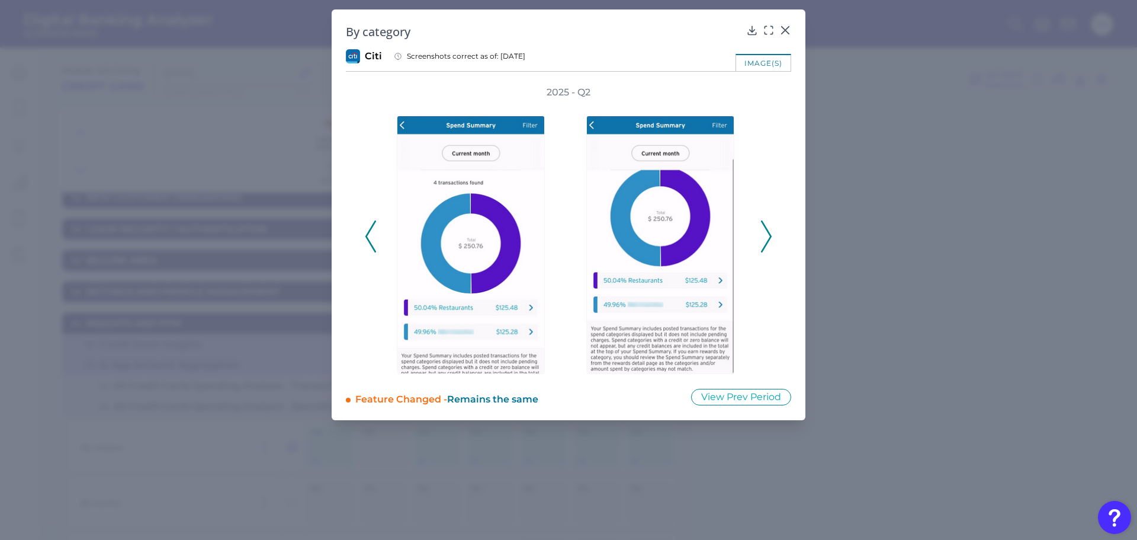
click at [766, 232] on icon at bounding box center [766, 236] width 11 height 32
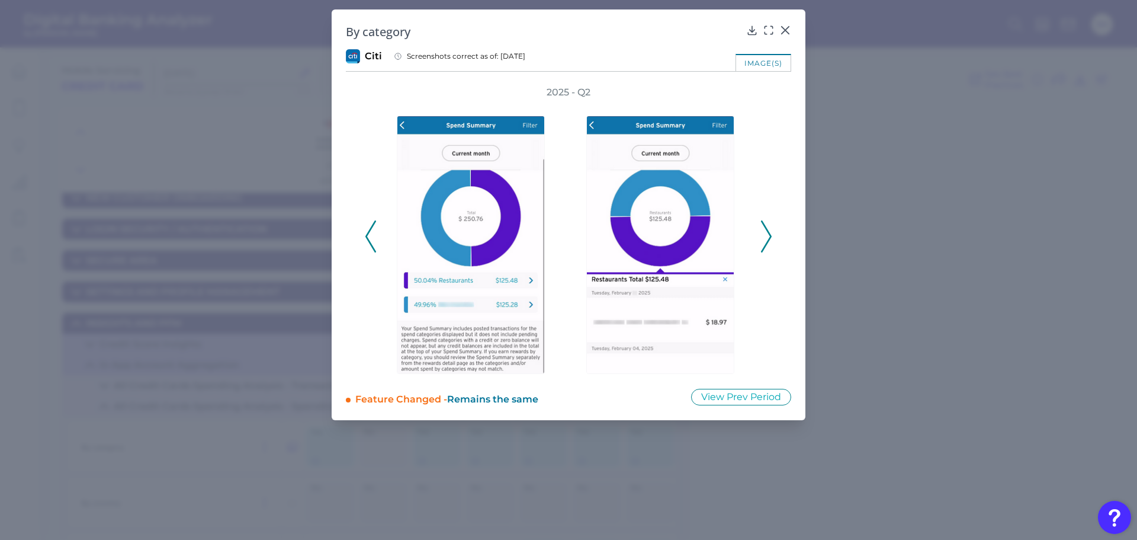
click at [766, 232] on icon at bounding box center [766, 236] width 11 height 32
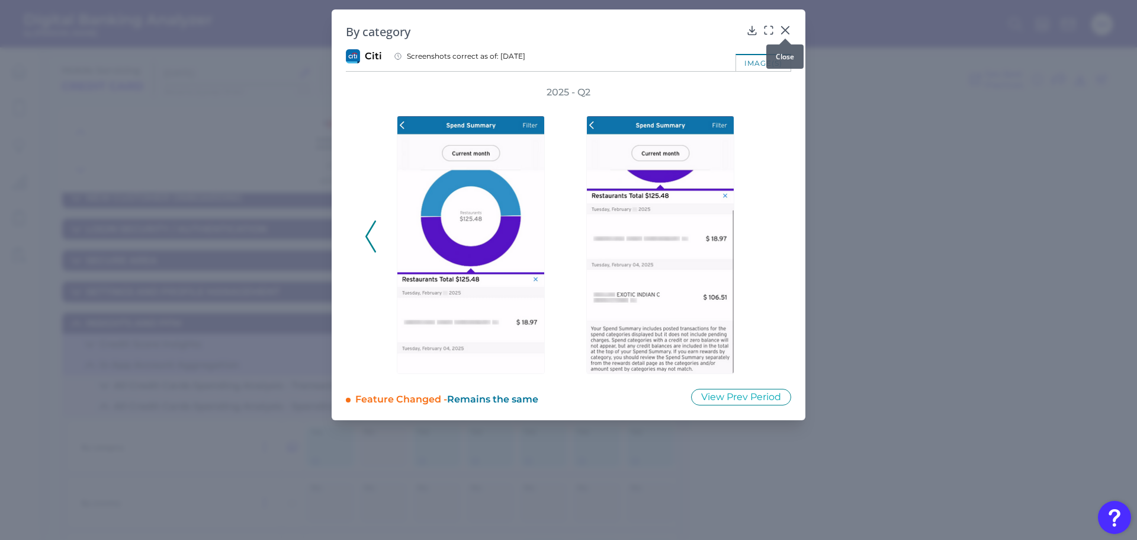
click at [785, 31] on icon at bounding box center [785, 30] width 7 height 7
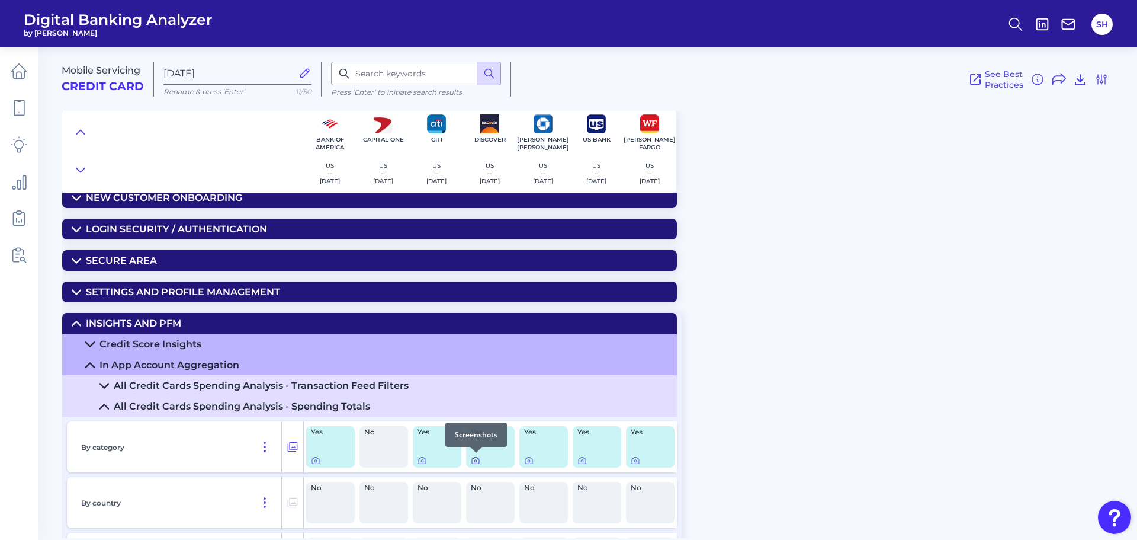
click at [477, 460] on icon at bounding box center [475, 461] width 2 height 2
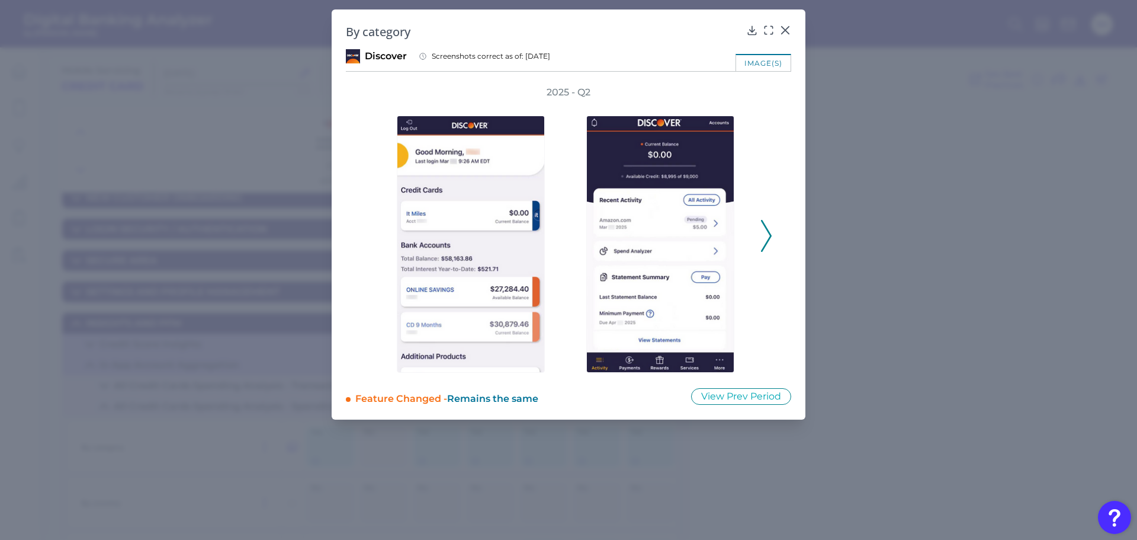
click at [766, 229] on polyline at bounding box center [766, 236] width 9 height 30
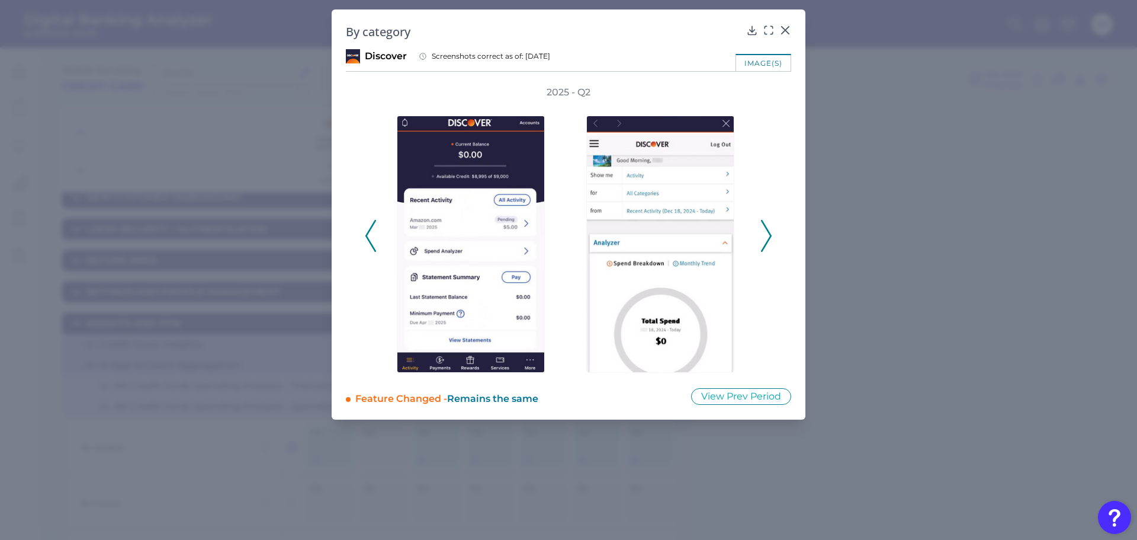
click at [766, 228] on polyline at bounding box center [766, 236] width 9 height 30
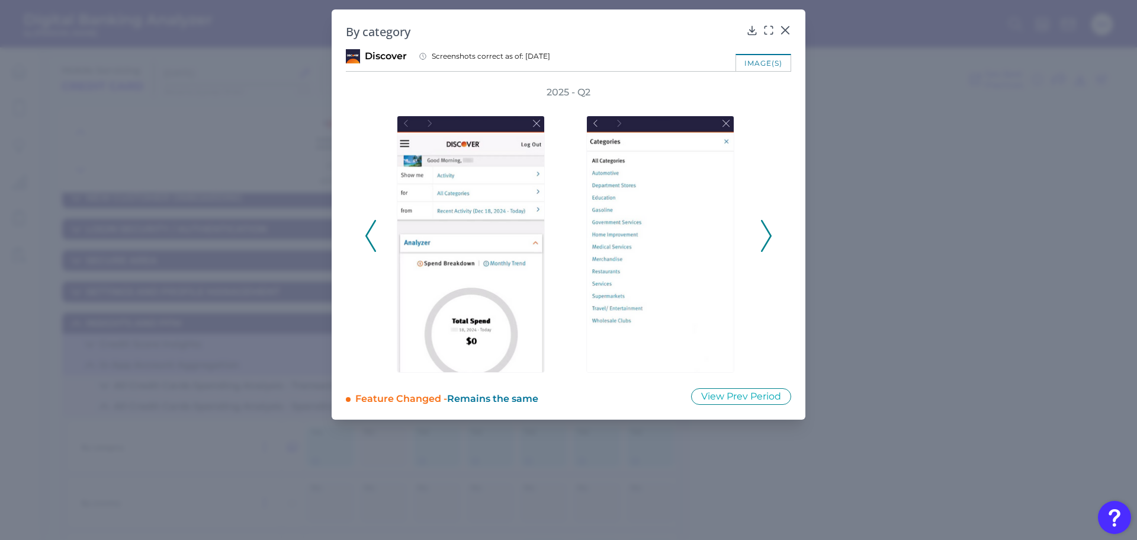
click at [764, 232] on icon at bounding box center [766, 236] width 11 height 32
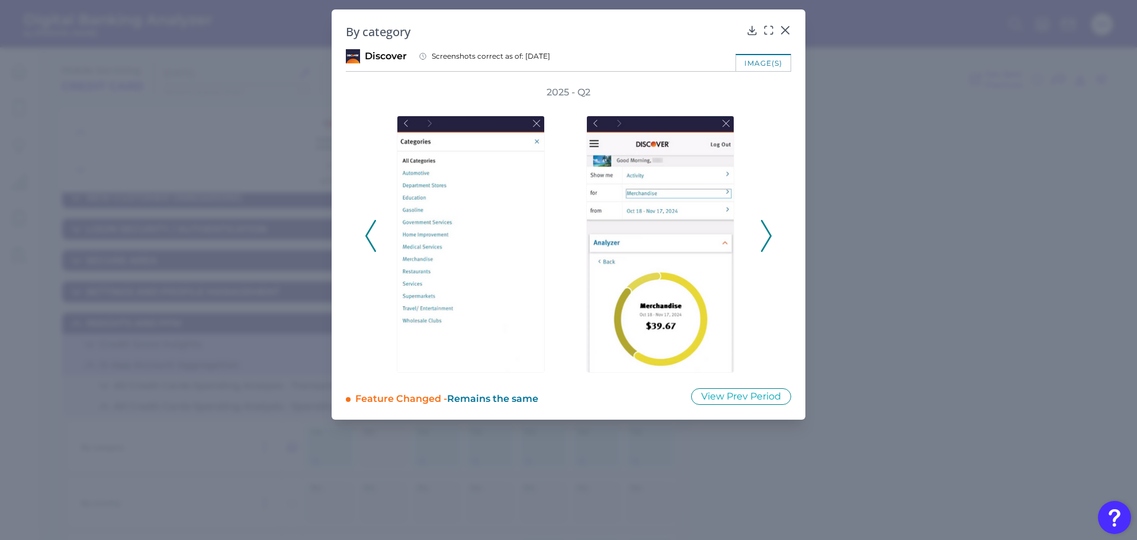
click at [764, 232] on icon at bounding box center [766, 236] width 11 height 32
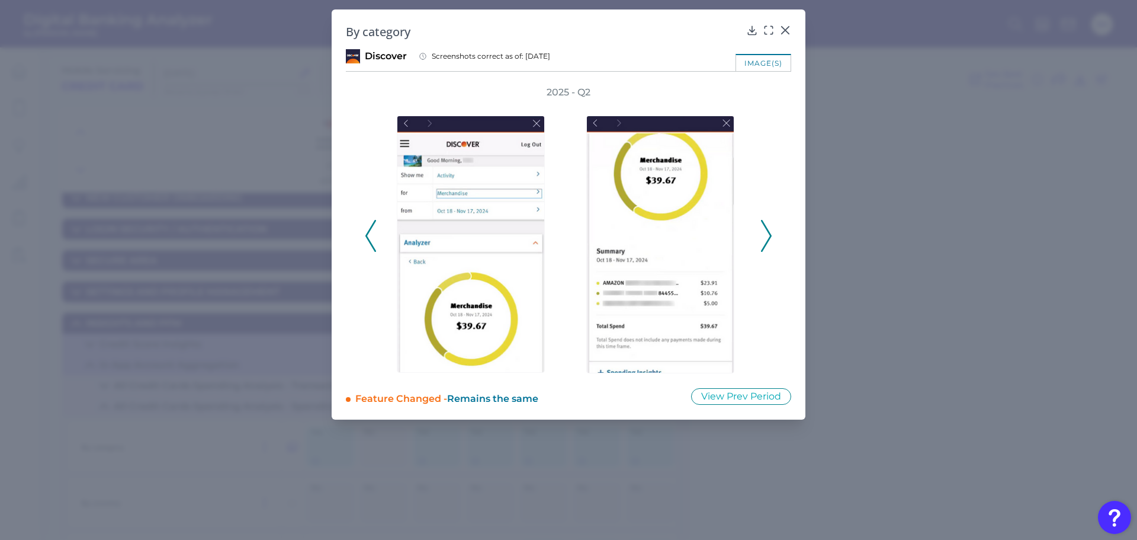
click at [767, 230] on polyline at bounding box center [766, 236] width 9 height 30
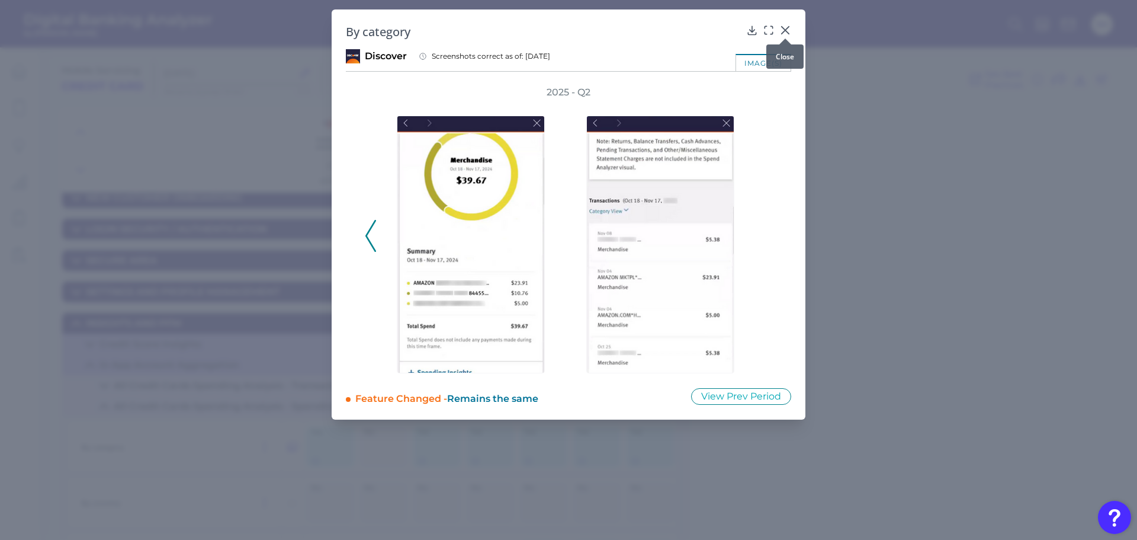
click at [784, 31] on icon at bounding box center [785, 30] width 12 height 12
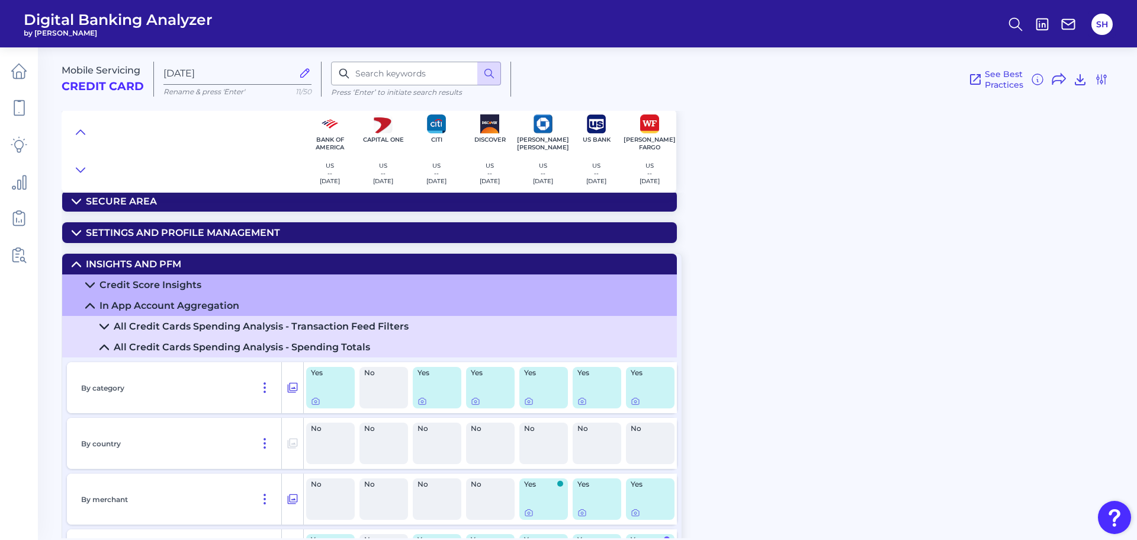
scroll to position [256, 0]
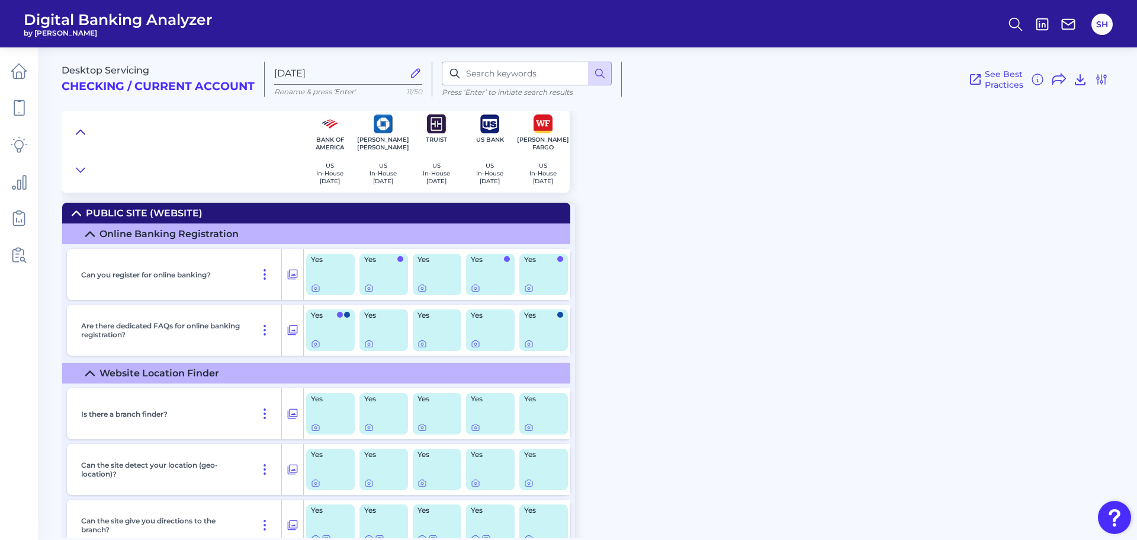
click at [81, 126] on icon at bounding box center [80, 132] width 9 height 12
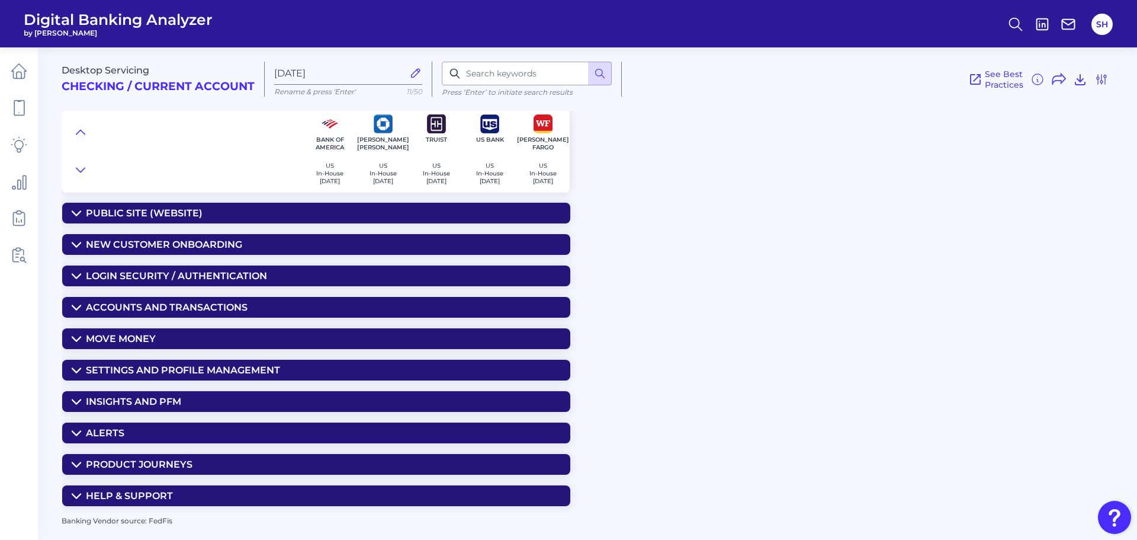
click at [150, 396] on div "Insights and PFM" at bounding box center [133, 401] width 95 height 11
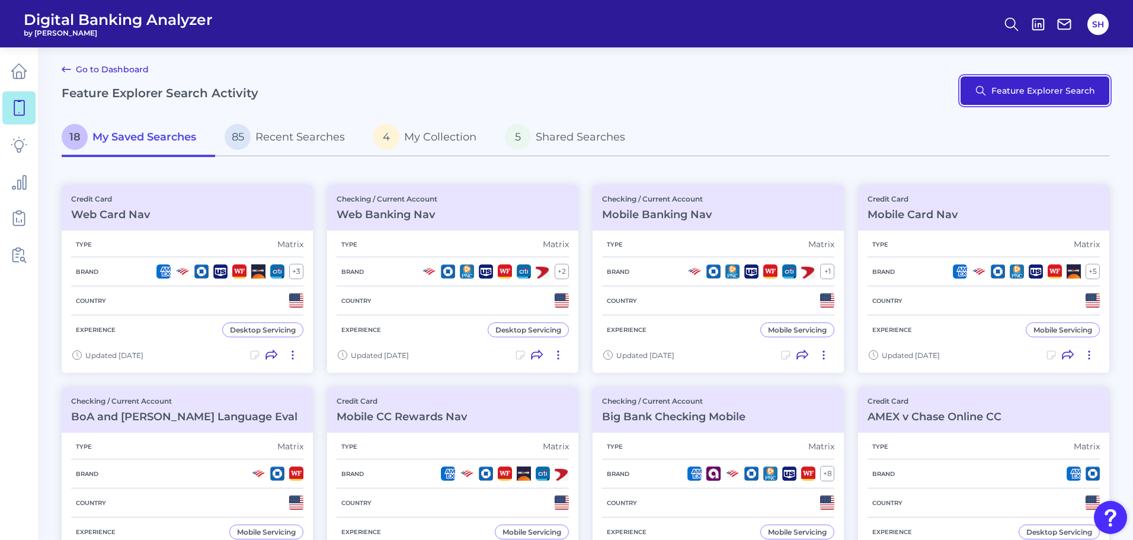
click at [1060, 95] on button "Feature Explorer Search" at bounding box center [1034, 90] width 149 height 28
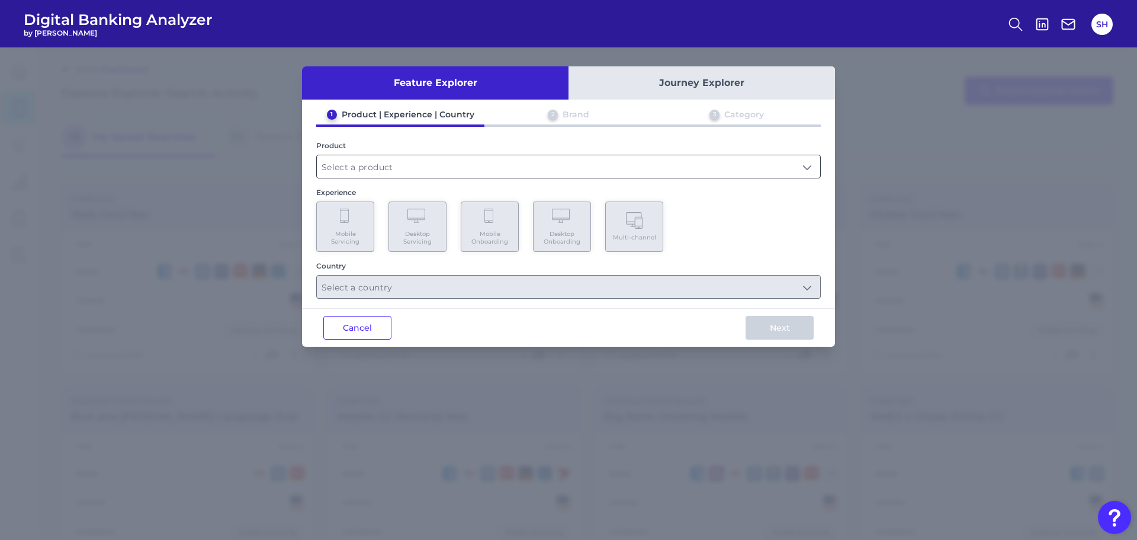
click at [476, 169] on input "text" at bounding box center [568, 166] width 503 height 23
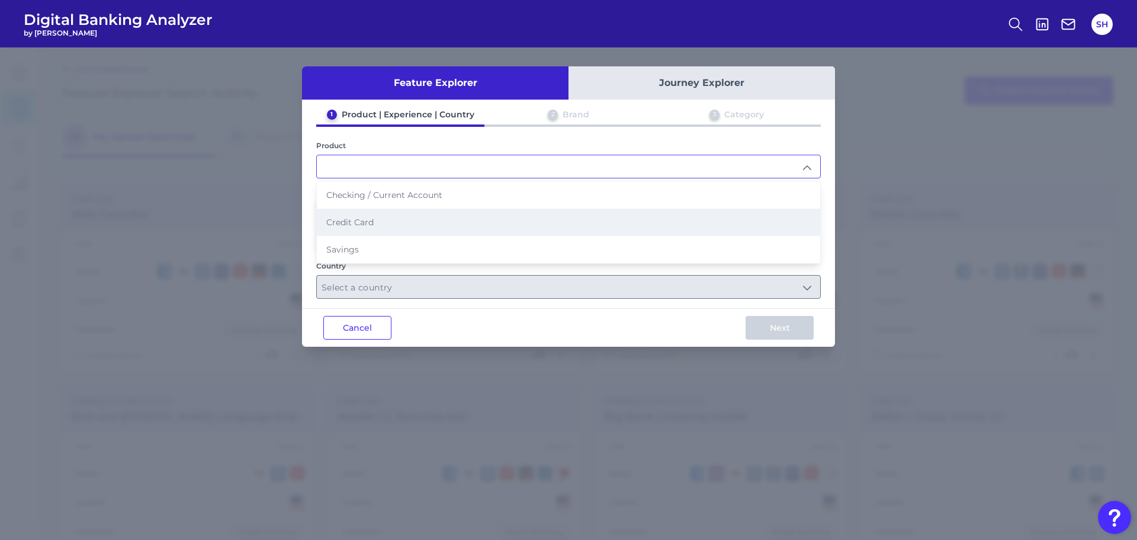
click at [401, 218] on li "Credit Card" at bounding box center [568, 221] width 503 height 27
type input "Credit Card"
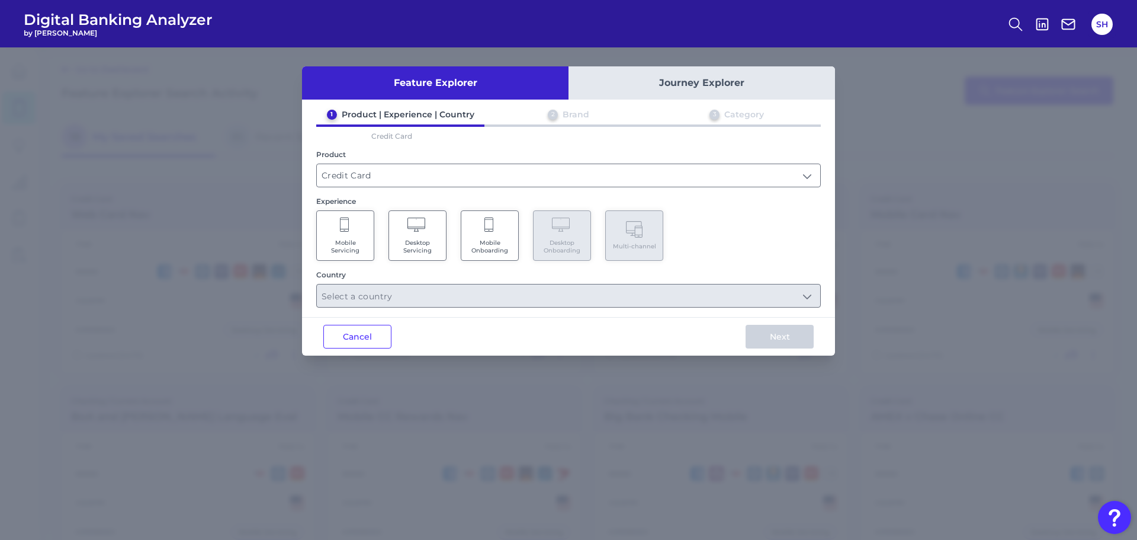
click at [413, 242] on span "Desktop Servicing" at bounding box center [417, 246] width 45 height 15
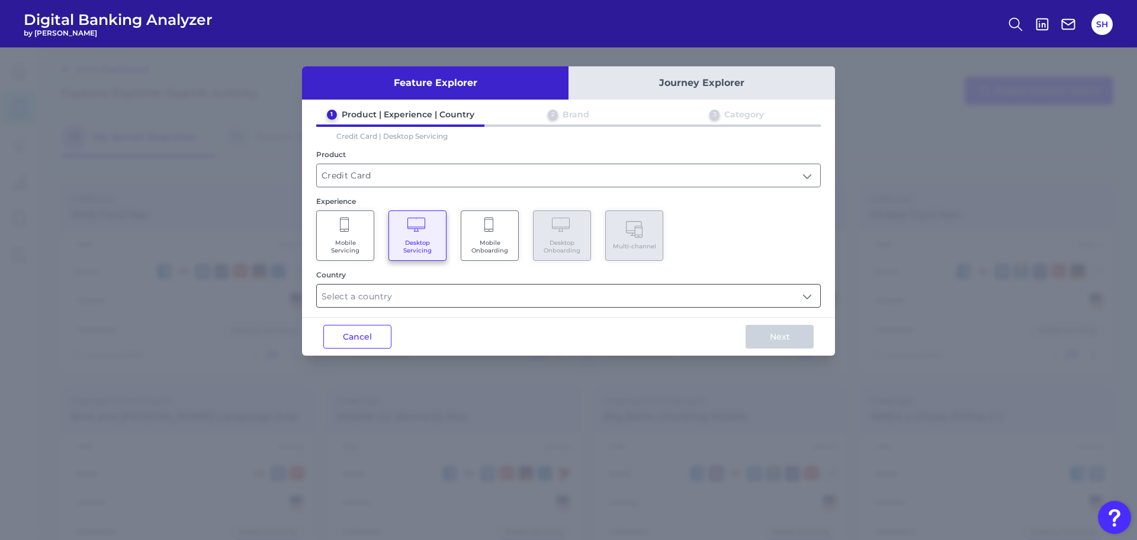
click at [452, 303] on input "text" at bounding box center [568, 295] width 503 height 23
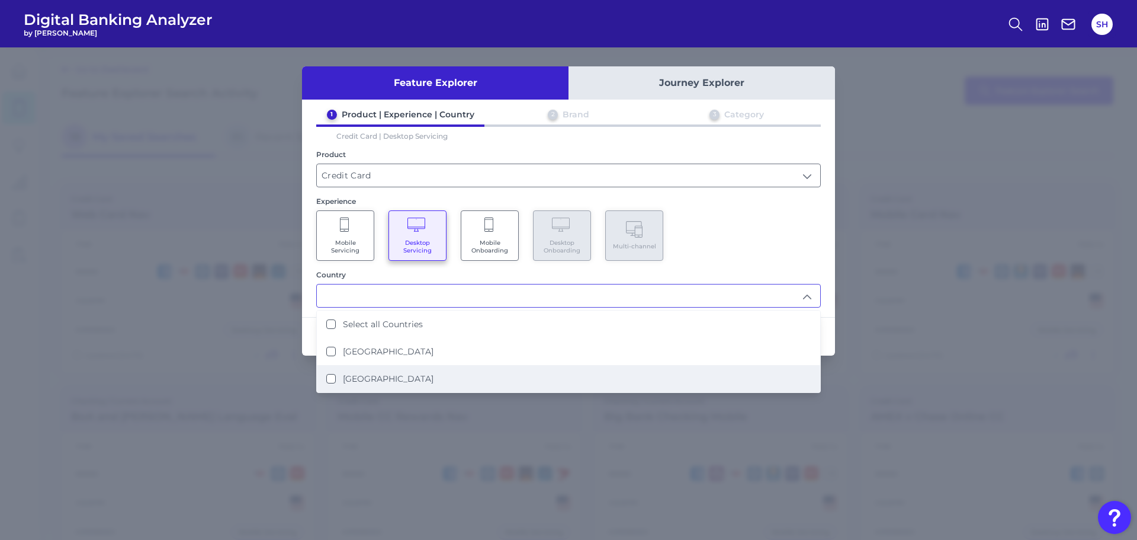
click at [418, 375] on li "[GEOGRAPHIC_DATA]" at bounding box center [568, 378] width 503 height 27
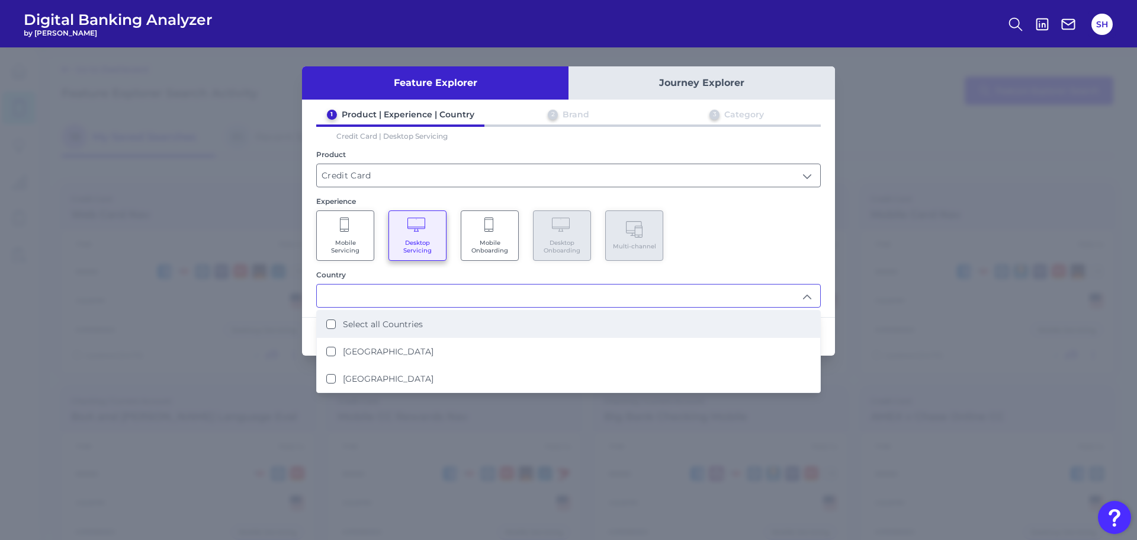
type input "[GEOGRAPHIC_DATA]"
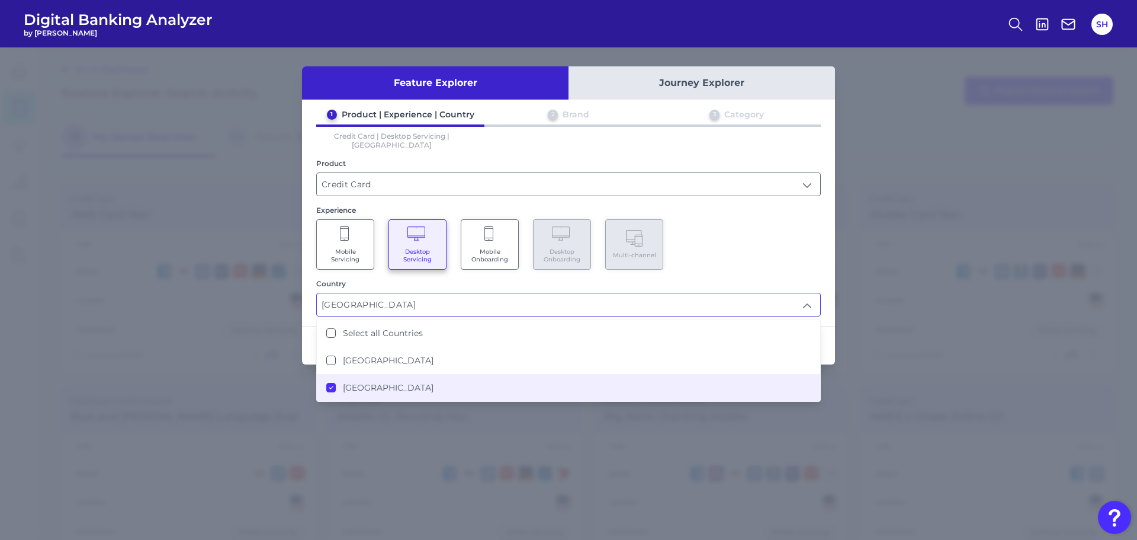
scroll to position [1, 0]
click at [749, 251] on div "Mobile Servicing Desktop Servicing Mobile Onboarding Desktop Onboarding Multi-c…" at bounding box center [568, 244] width 505 height 50
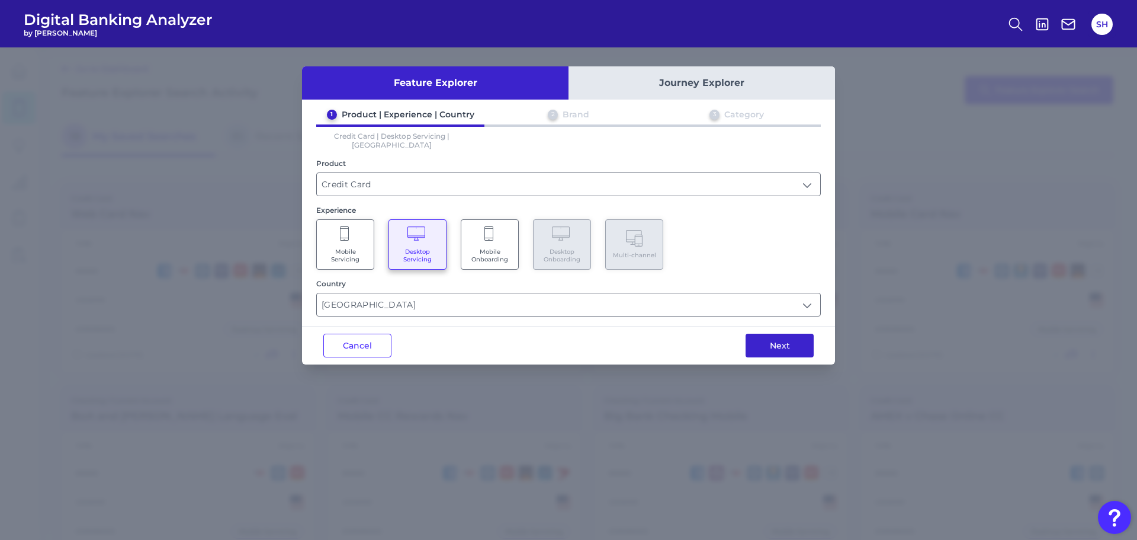
click at [774, 333] on button "Next" at bounding box center [780, 345] width 68 height 24
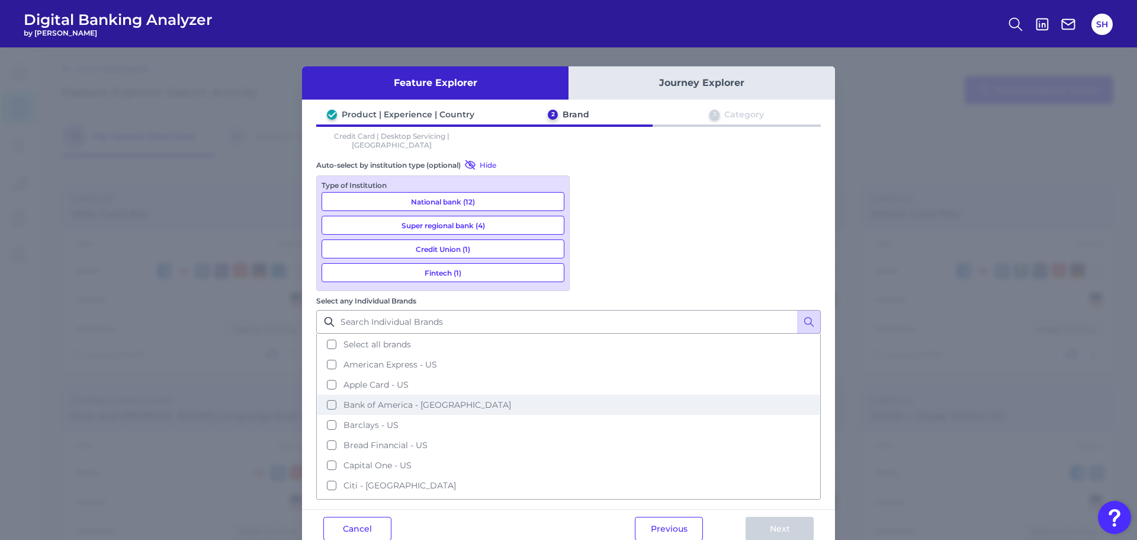
scroll to position [118, 0]
click at [479, 402] on span "Discover - [GEOGRAPHIC_DATA]" at bounding box center [411, 407] width 135 height 11
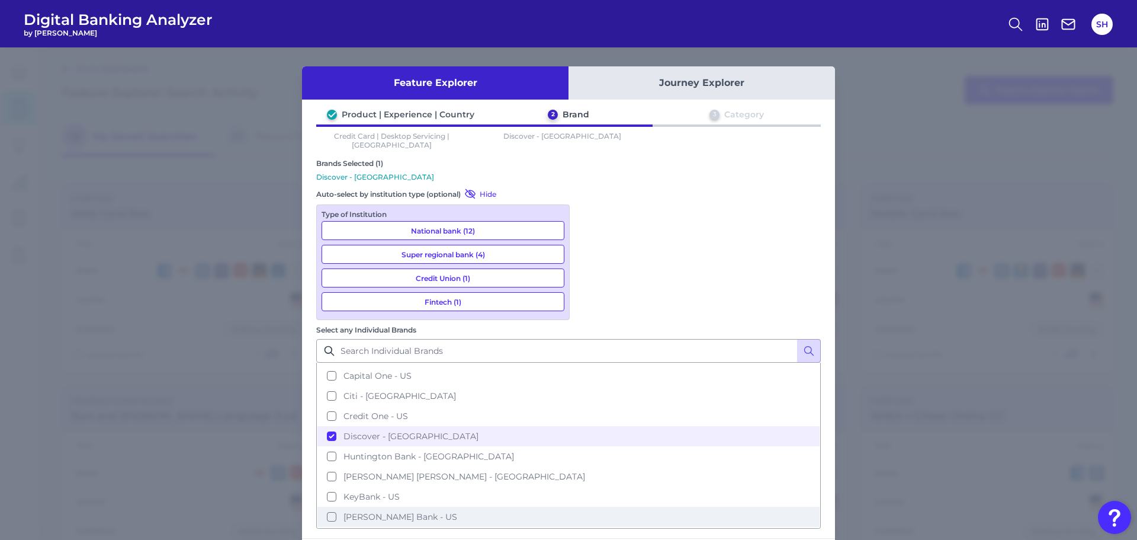
scroll to position [178, 0]
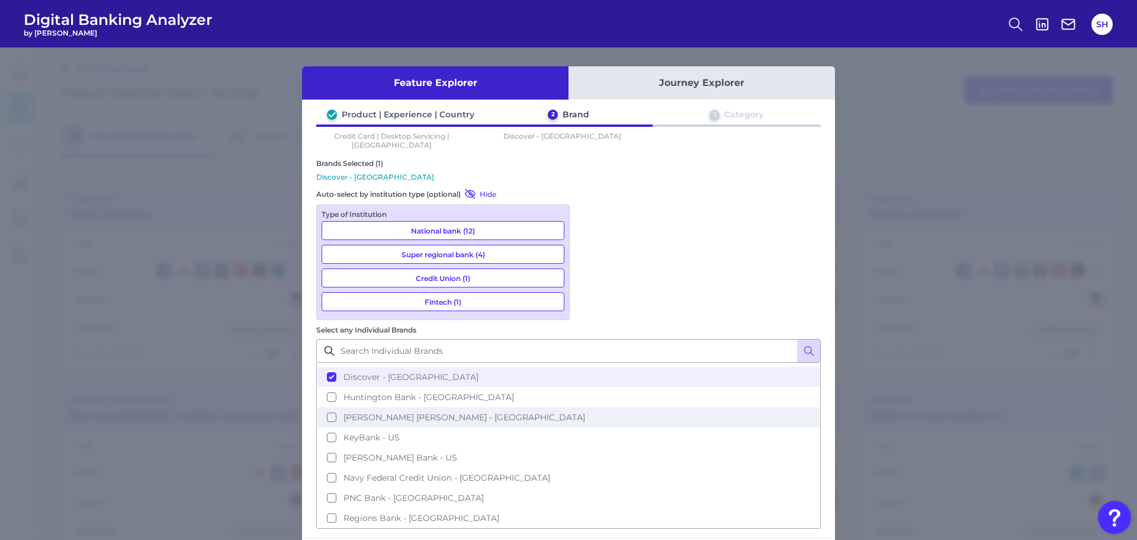
click at [585, 412] on span "[PERSON_NAME] [PERSON_NAME] - [GEOGRAPHIC_DATA]" at bounding box center [465, 417] width 242 height 11
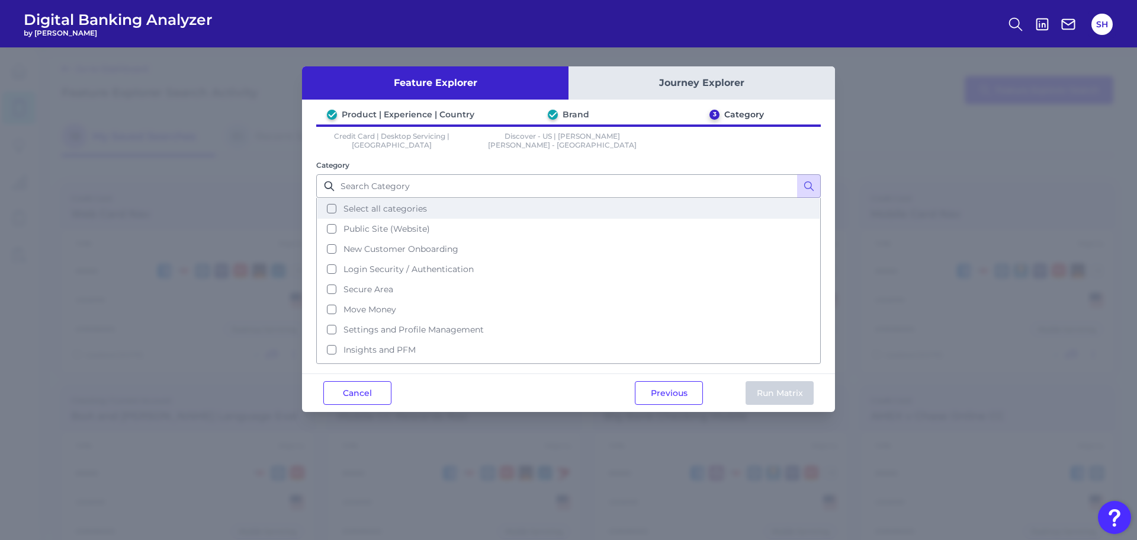
click at [393, 203] on span "Select all categories" at bounding box center [386, 208] width 84 height 11
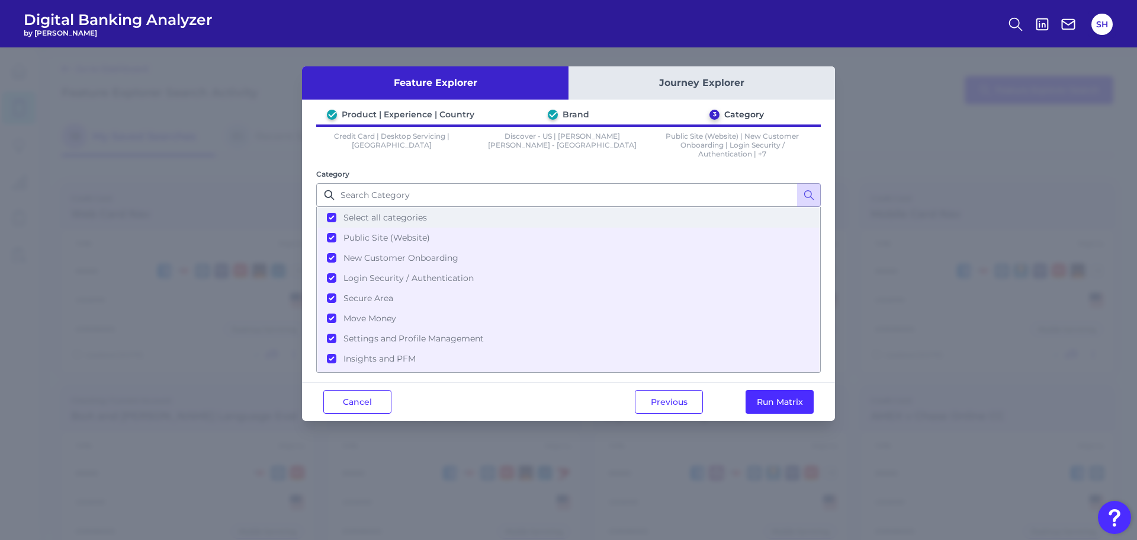
click at [398, 214] on span "Select all categories" at bounding box center [386, 217] width 84 height 11
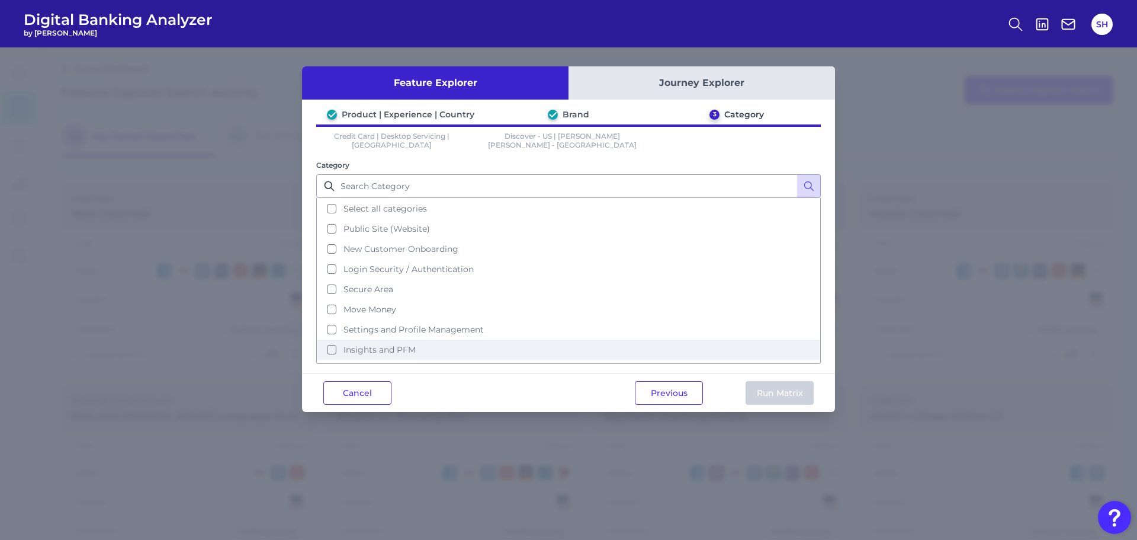
click at [393, 344] on span "Insights and PFM" at bounding box center [380, 349] width 72 height 11
click at [787, 382] on button "Run Matrix" at bounding box center [780, 393] width 68 height 24
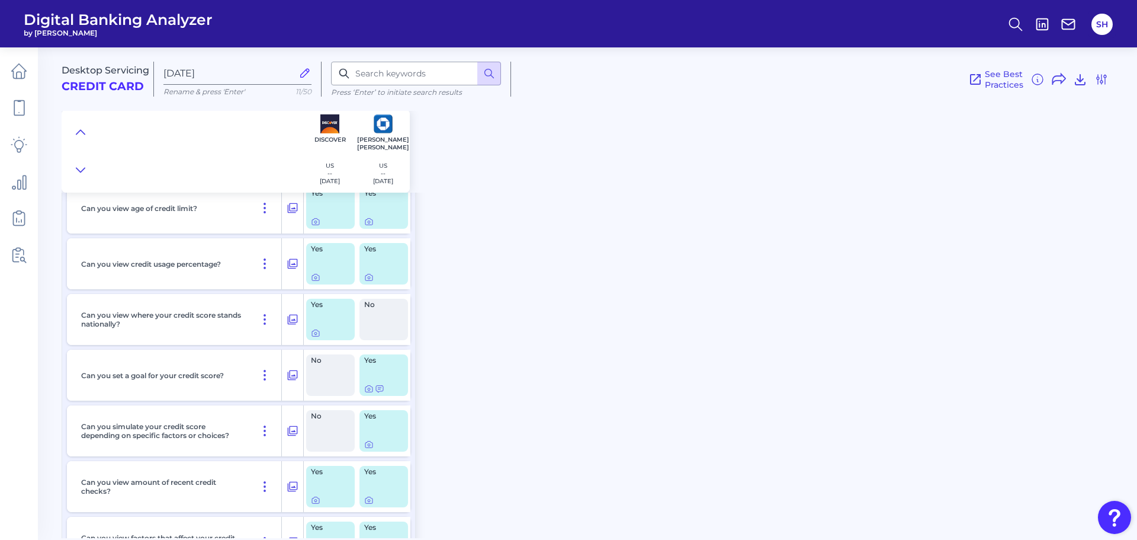
scroll to position [296, 0]
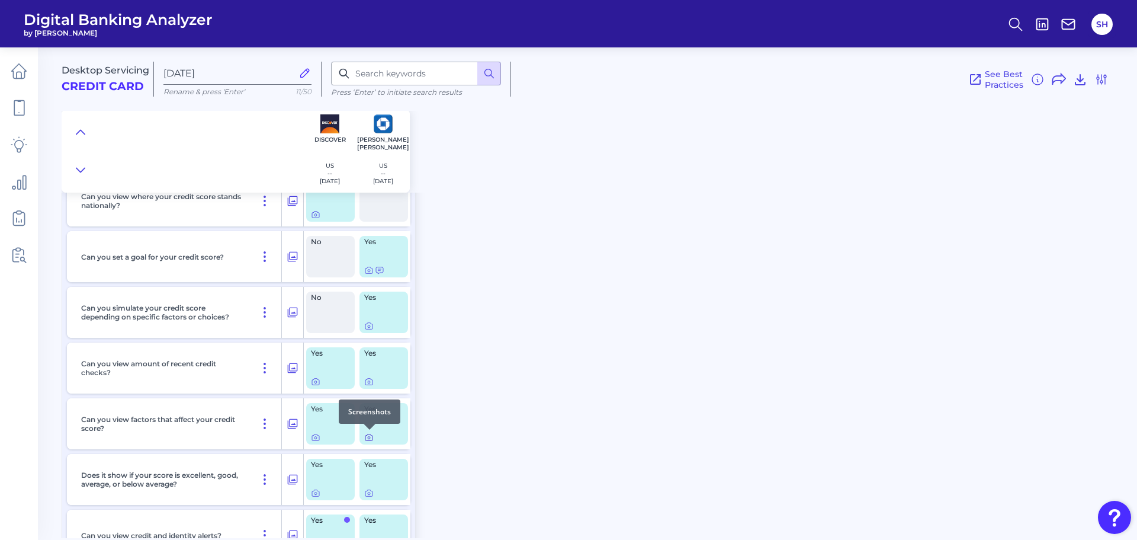
click at [365, 438] on icon at bounding box center [368, 436] width 9 height 9
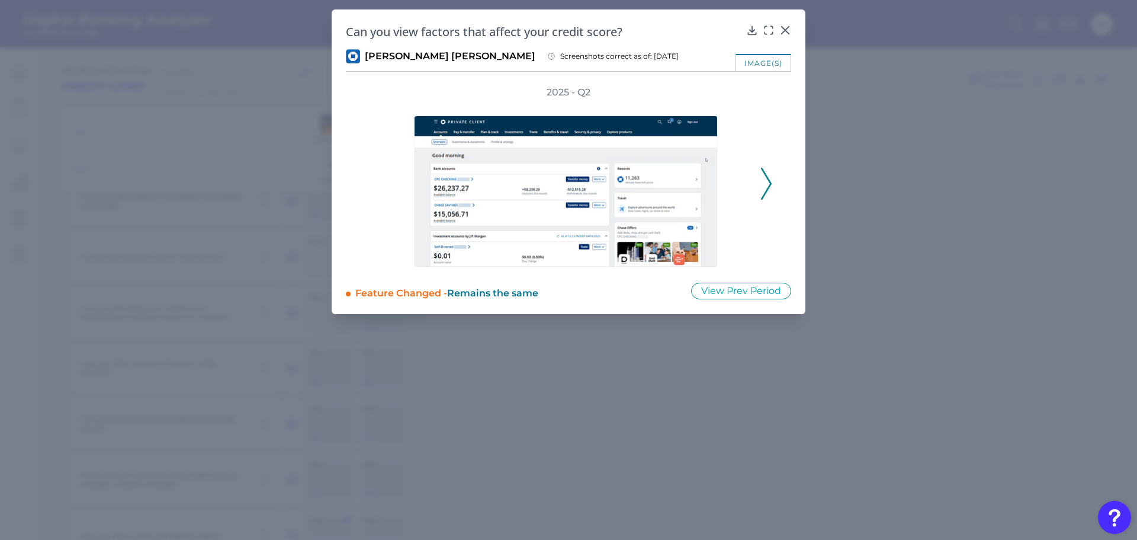
click at [763, 177] on icon at bounding box center [766, 184] width 11 height 32
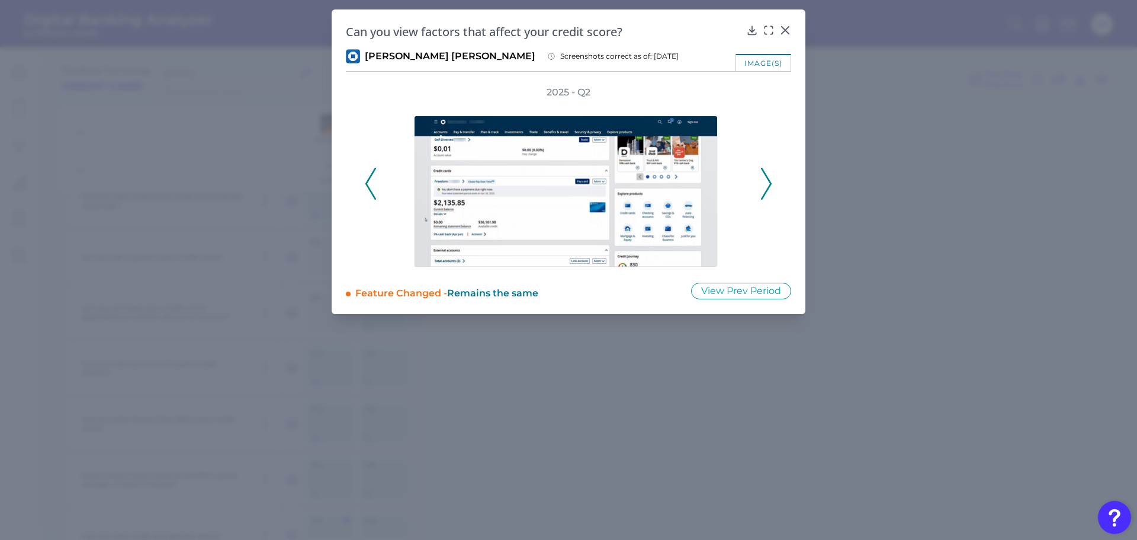
click at [763, 177] on icon at bounding box center [766, 184] width 11 height 32
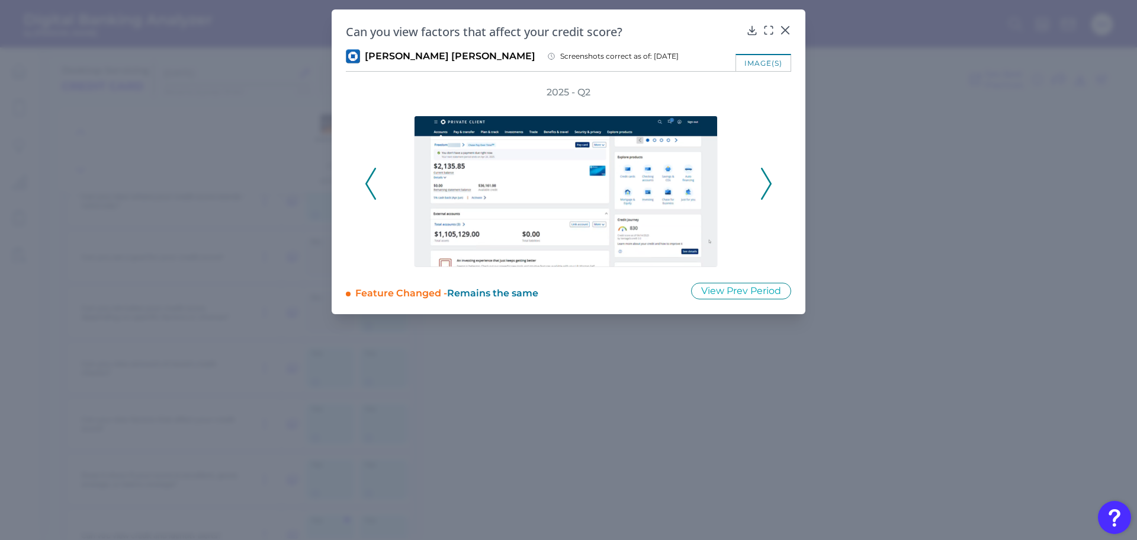
click at [768, 32] on icon at bounding box center [769, 30] width 12 height 12
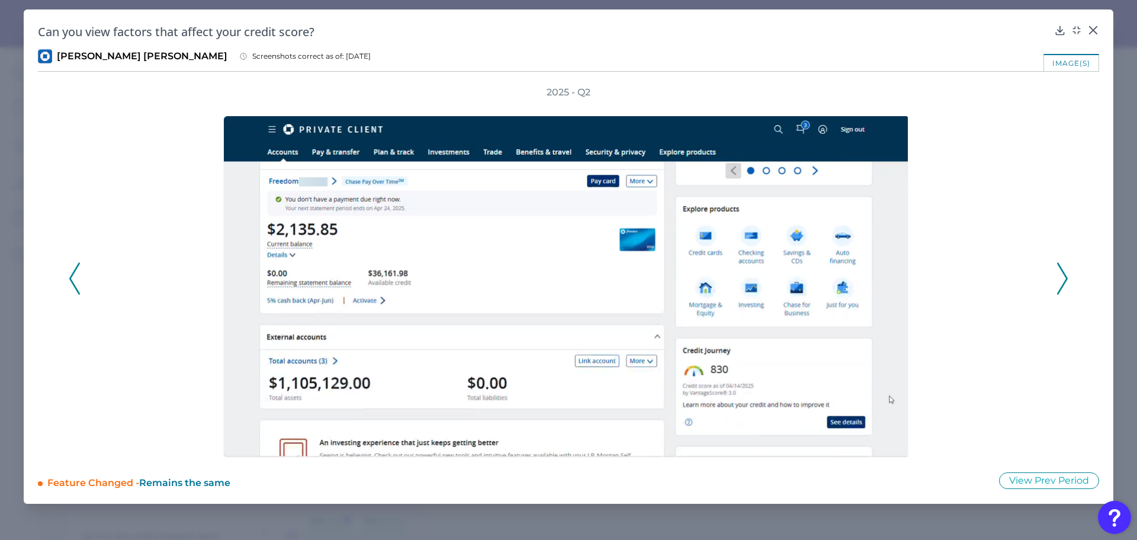
click at [1066, 272] on icon at bounding box center [1062, 278] width 11 height 32
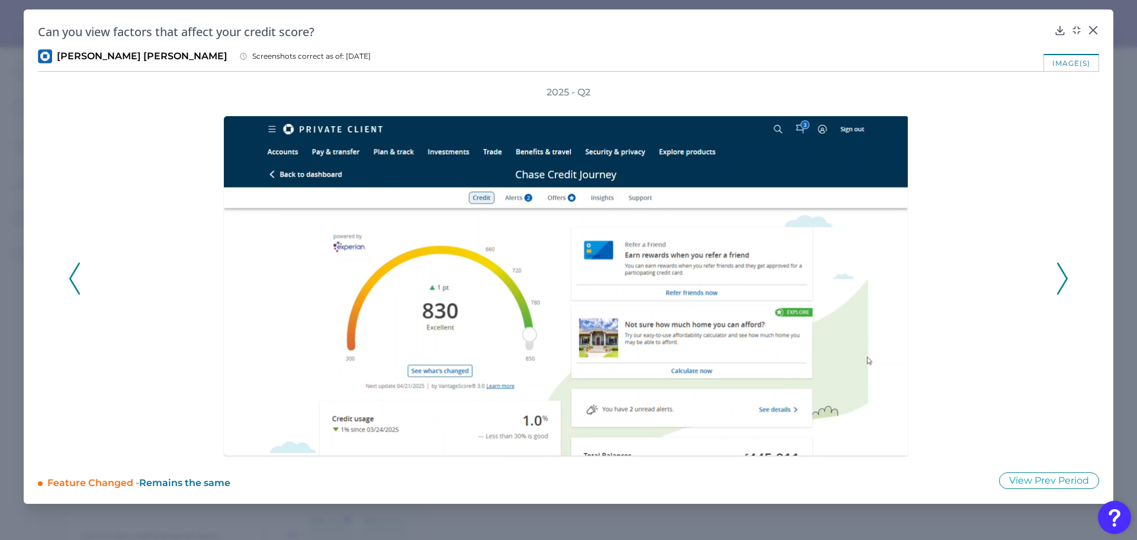
click at [1066, 272] on icon at bounding box center [1062, 278] width 11 height 32
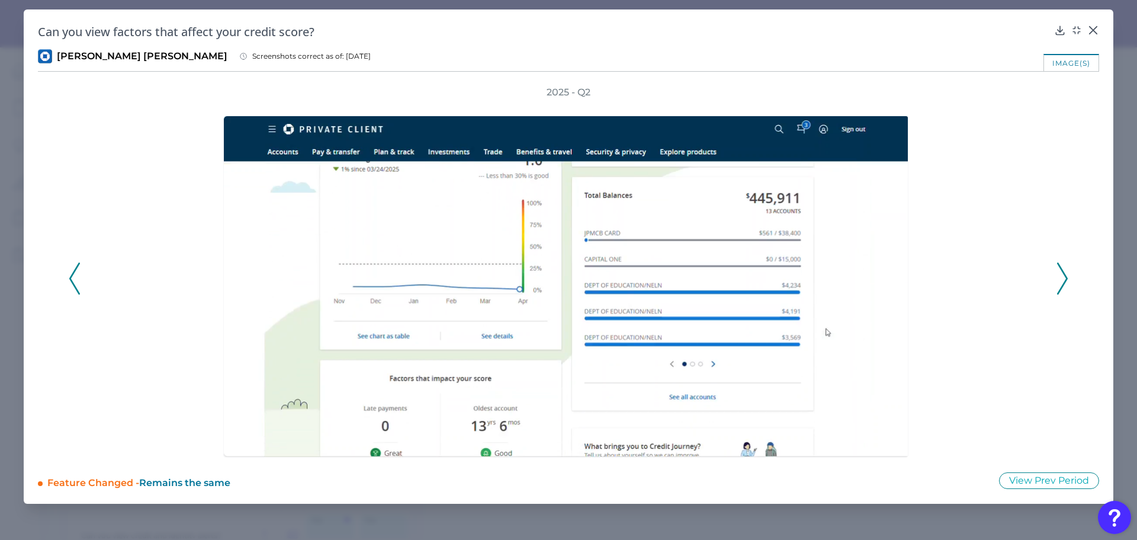
click at [1066, 272] on icon at bounding box center [1062, 278] width 11 height 32
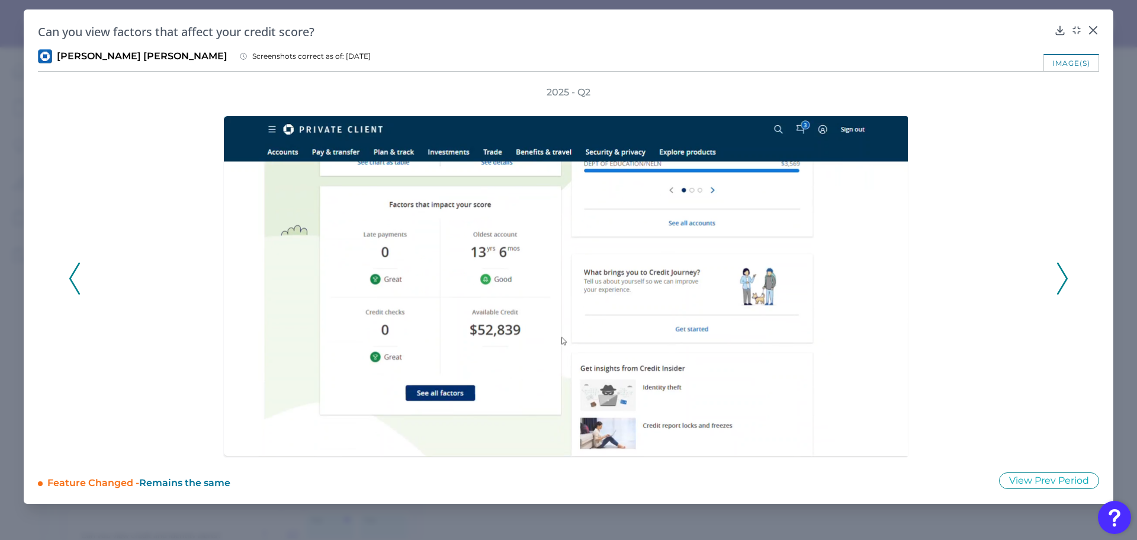
click at [1066, 272] on icon at bounding box center [1062, 278] width 11 height 32
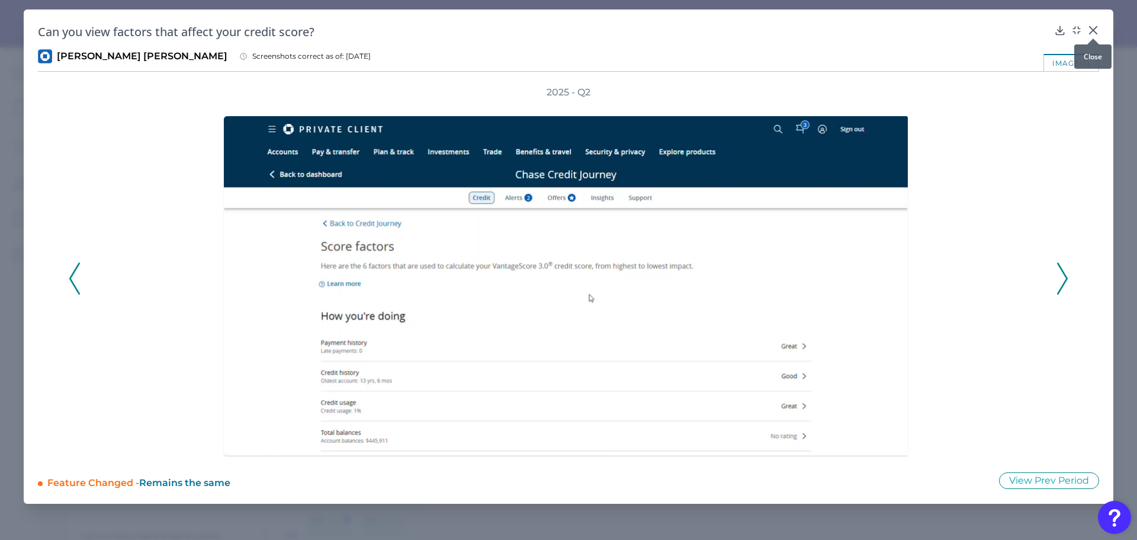
click at [1093, 28] on icon at bounding box center [1093, 30] width 12 height 12
